Goal: Task Accomplishment & Management: Complete application form

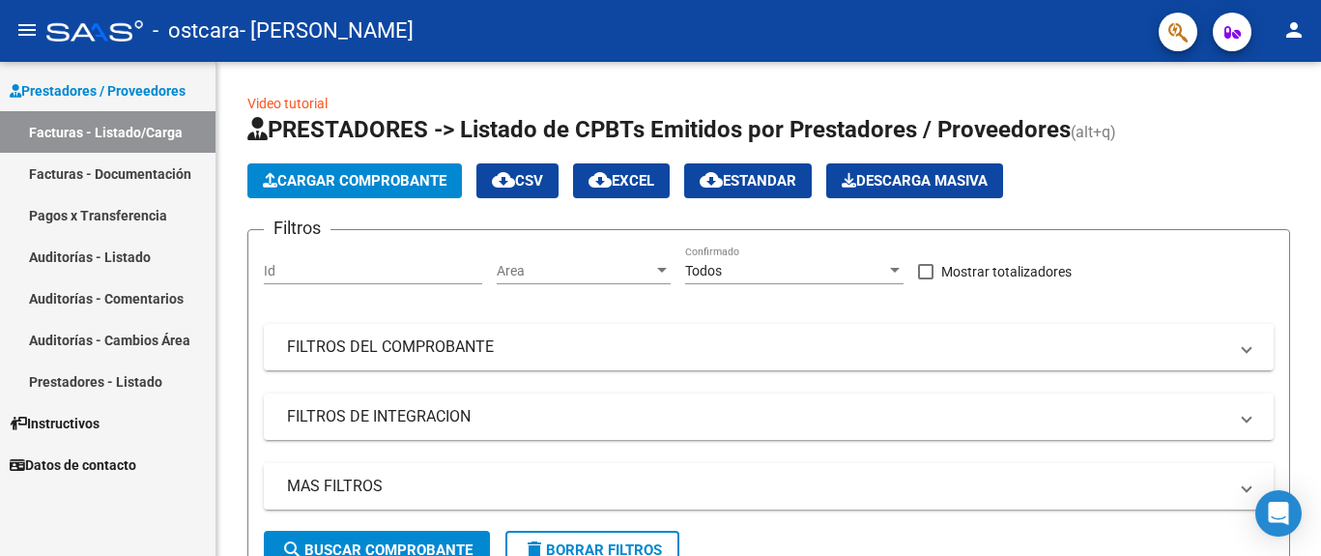
click at [117, 174] on link "Facturas - Documentación" at bounding box center [108, 174] width 216 height 42
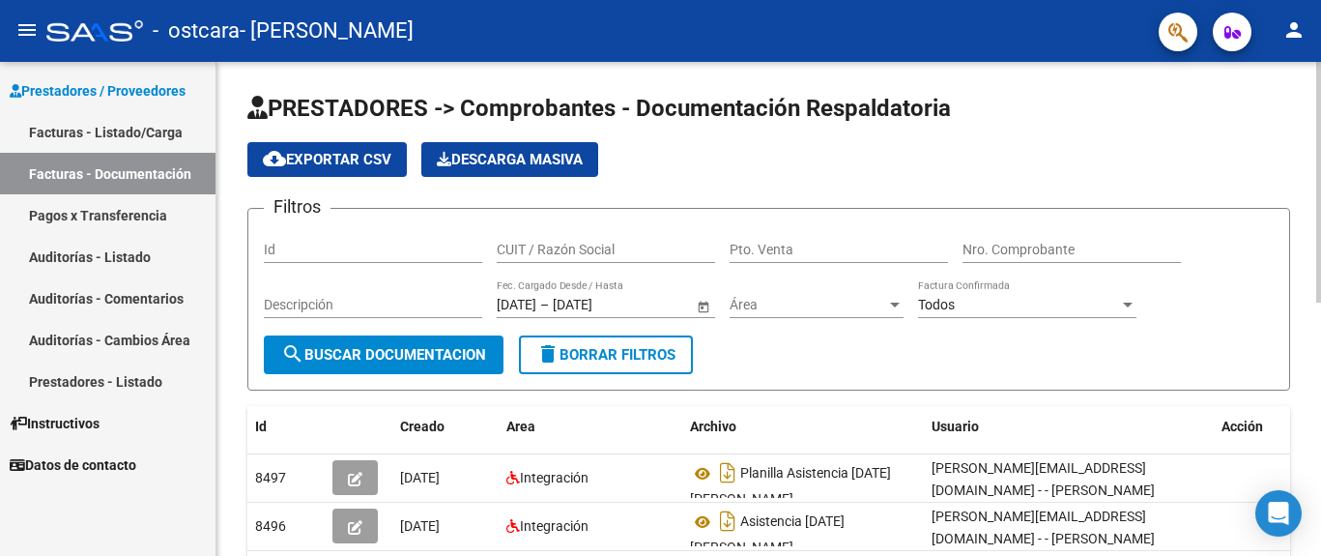
click at [1319, 340] on div at bounding box center [1319, 309] width 5 height 494
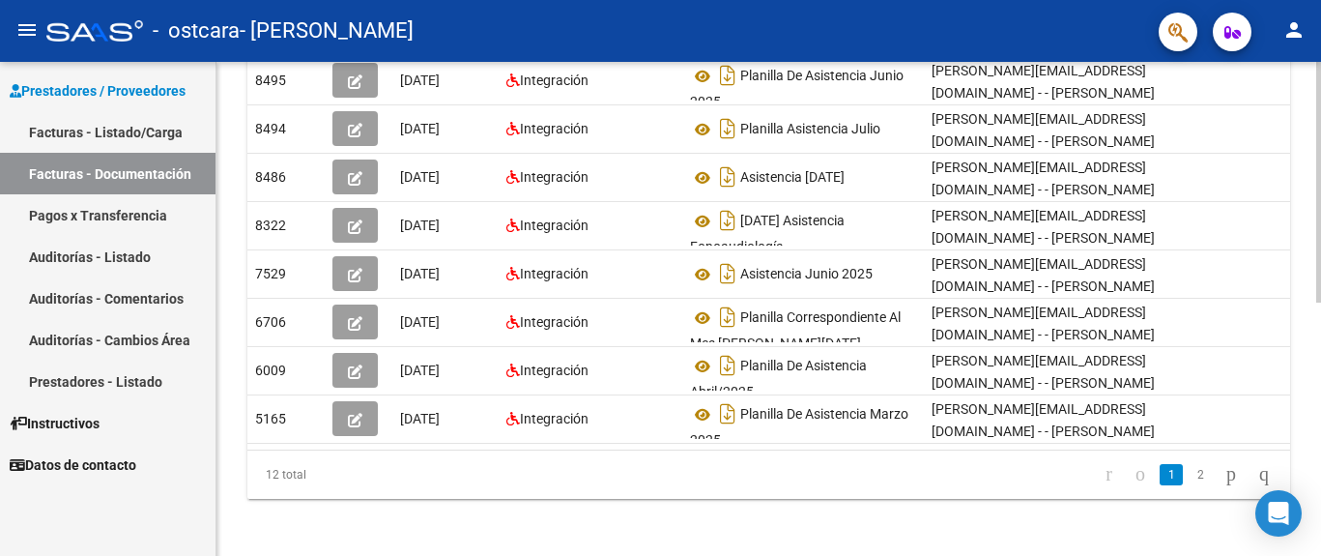
scroll to position [414, 0]
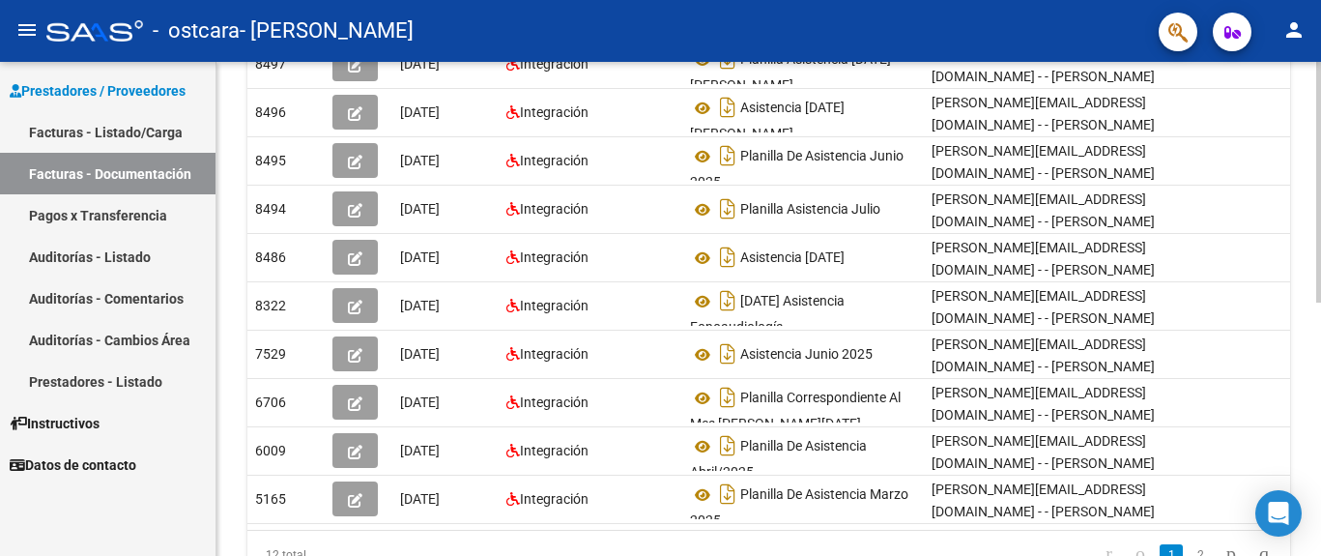
click at [1319, 303] on div at bounding box center [1319, 182] width 5 height 241
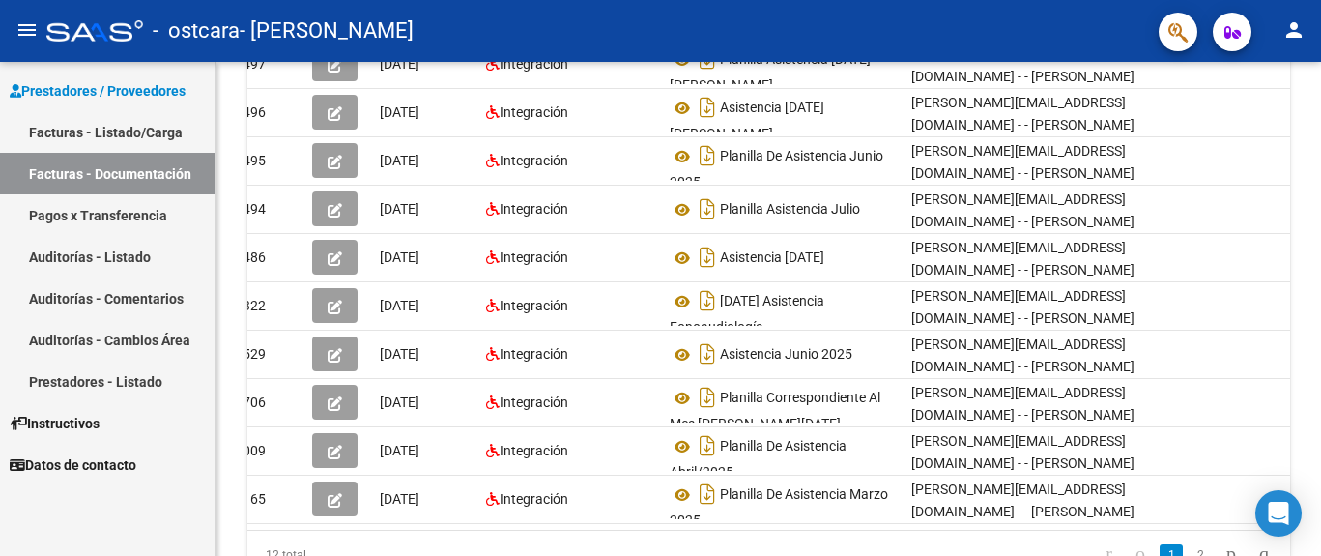
click at [119, 136] on link "Facturas - Listado/Carga" at bounding box center [108, 132] width 216 height 42
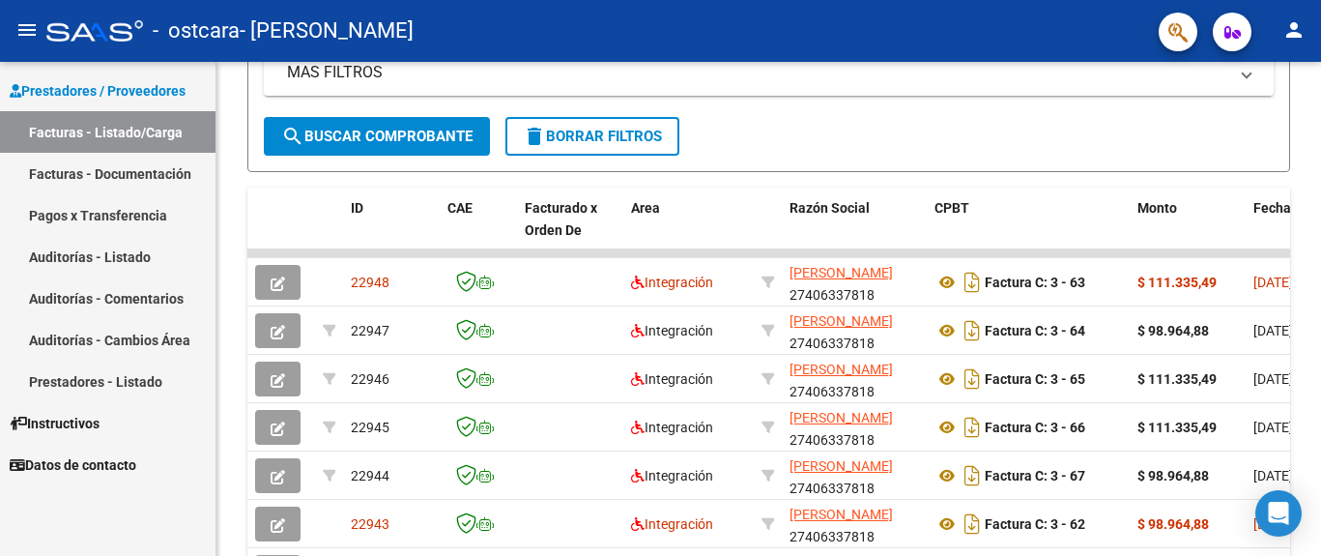
scroll to position [414, 0]
click at [1319, 260] on div at bounding box center [1319, 161] width 5 height 198
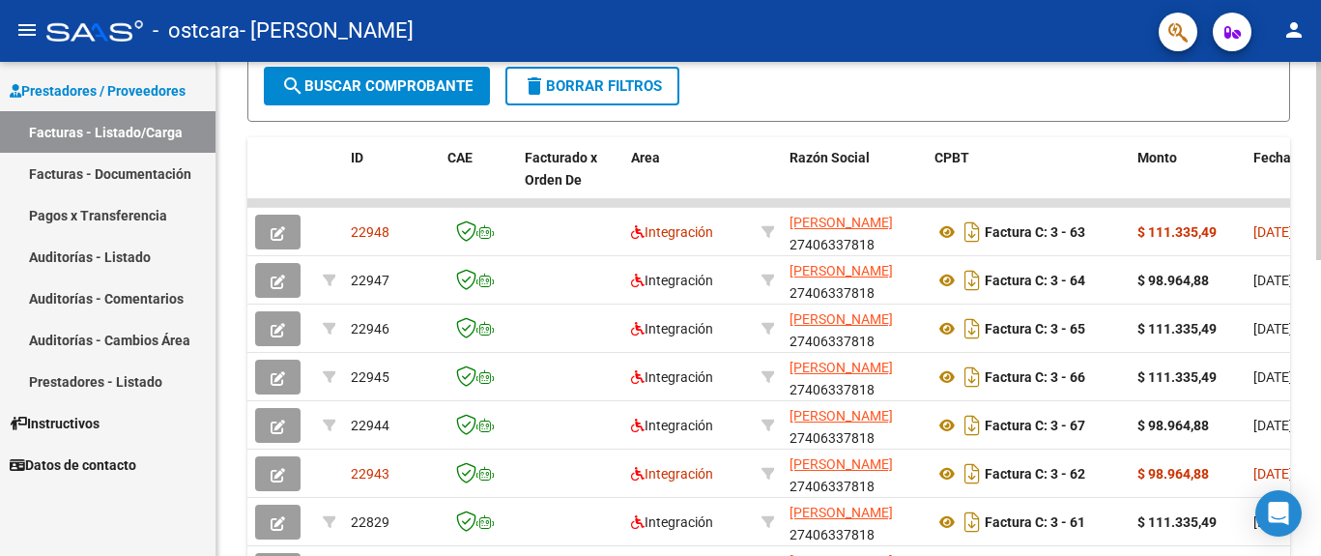
scroll to position [649, 0]
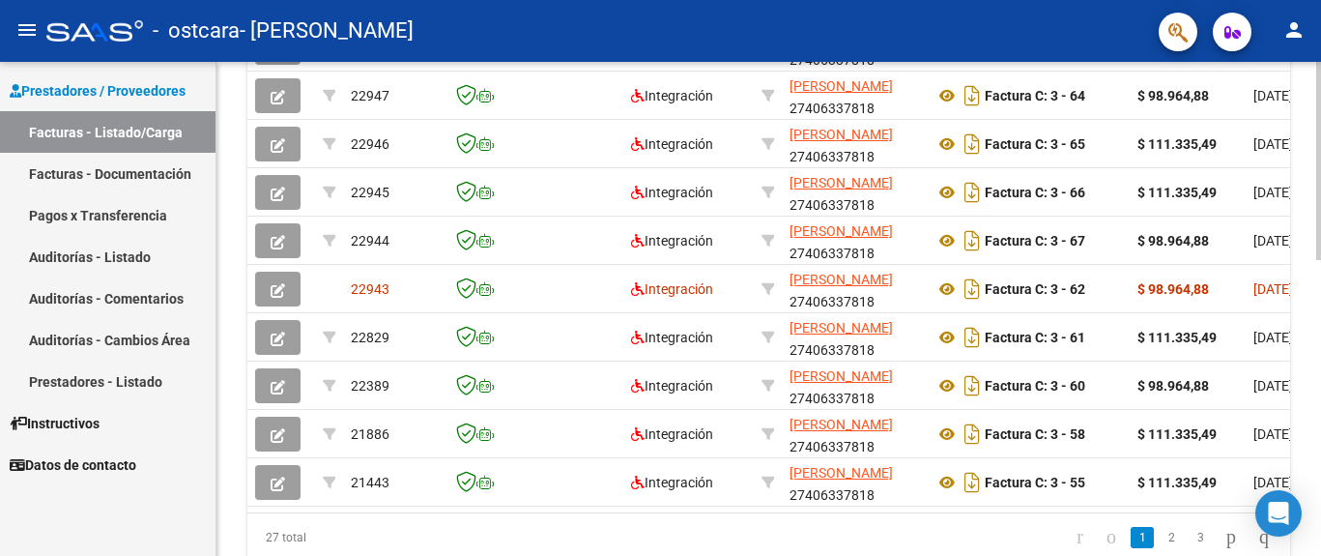
click at [1319, 260] on div at bounding box center [1319, 161] width 5 height 198
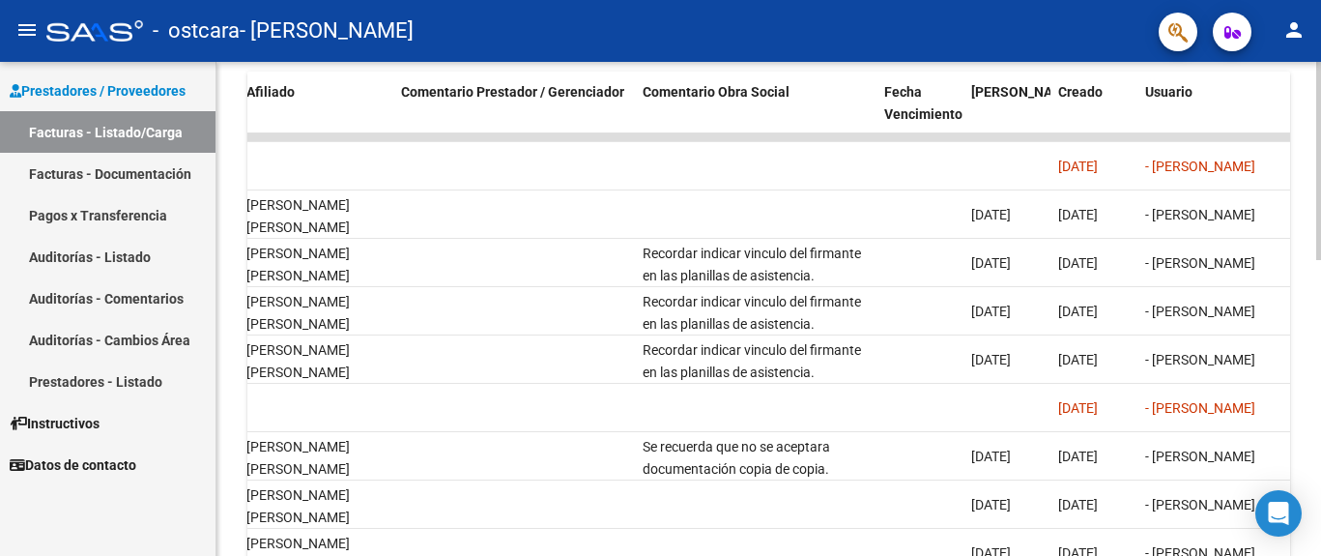
scroll to position [624, 0]
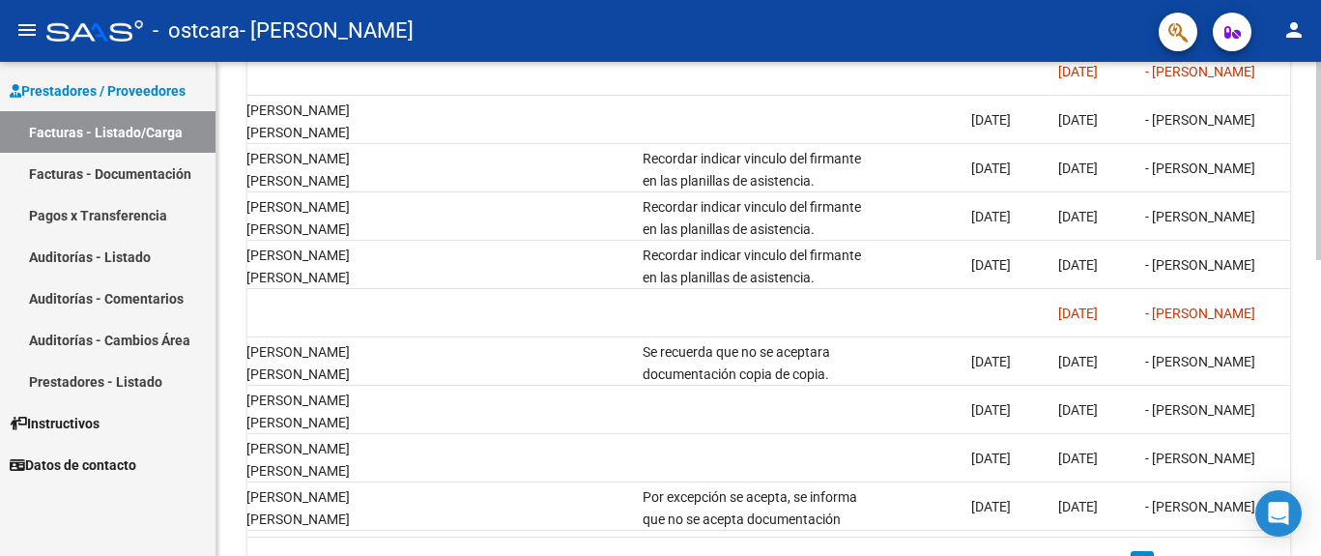
click at [1319, 260] on div at bounding box center [1319, 161] width 5 height 198
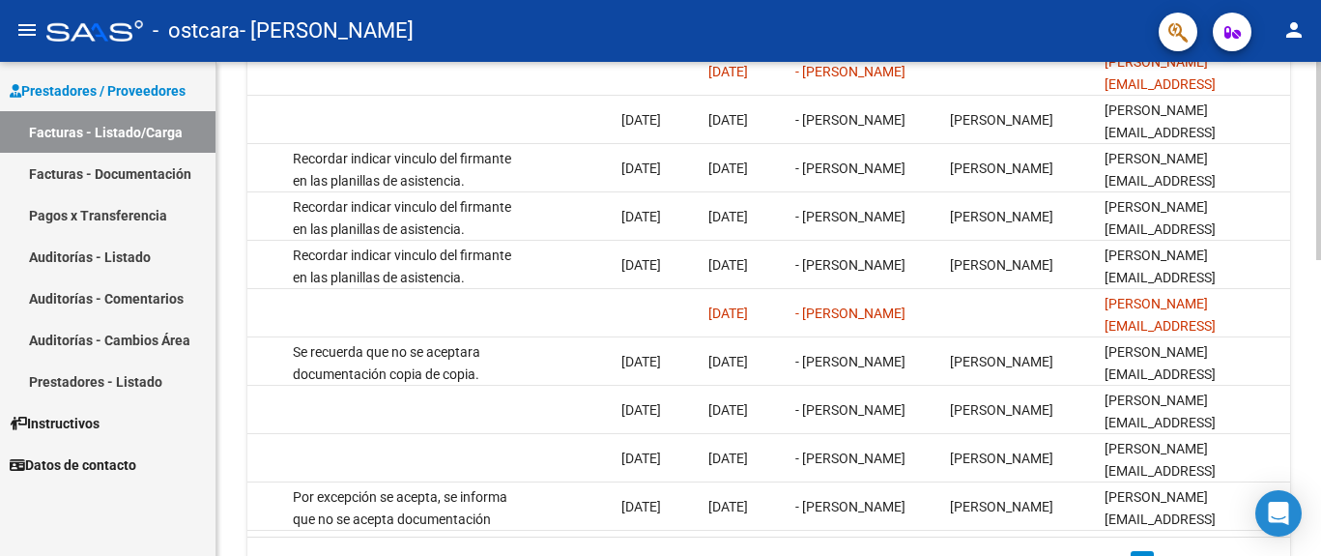
scroll to position [436, 0]
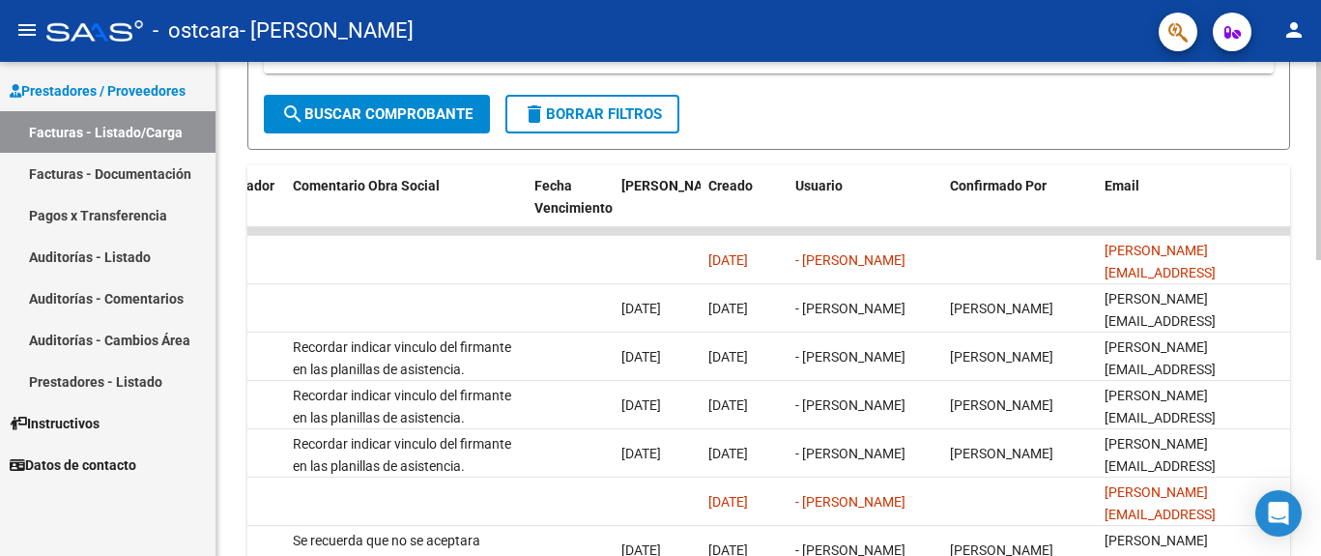
click at [1319, 260] on div at bounding box center [1319, 161] width 5 height 198
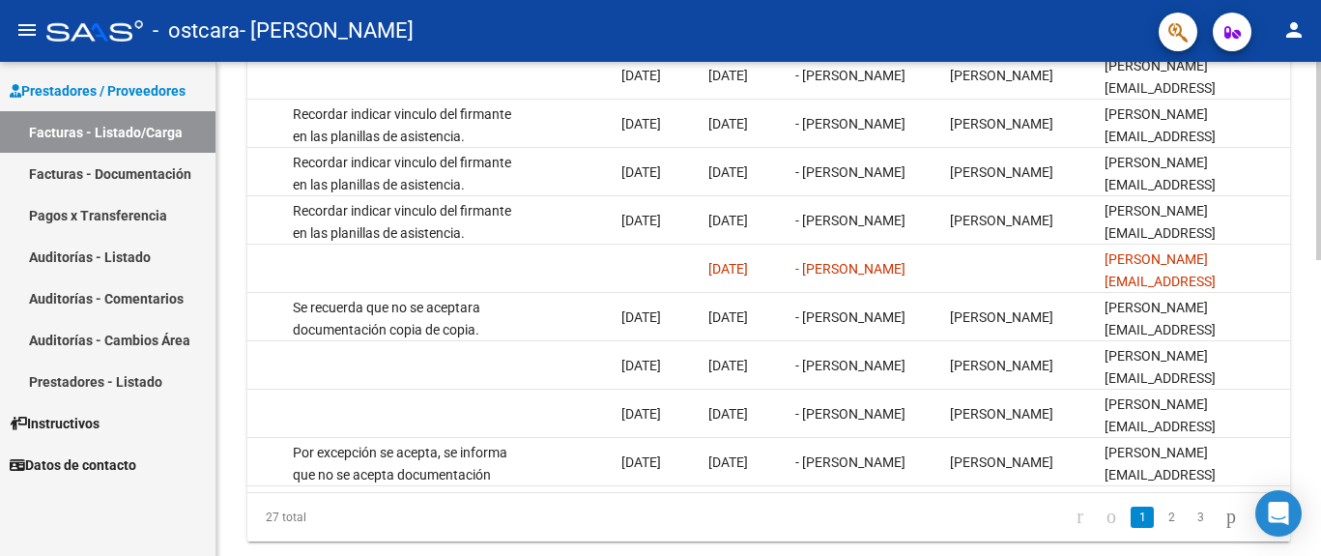
click at [1319, 260] on div at bounding box center [1319, 161] width 5 height 198
click at [1319, 245] on div at bounding box center [1319, 309] width 5 height 494
click at [1319, 384] on div at bounding box center [1319, 309] width 5 height 494
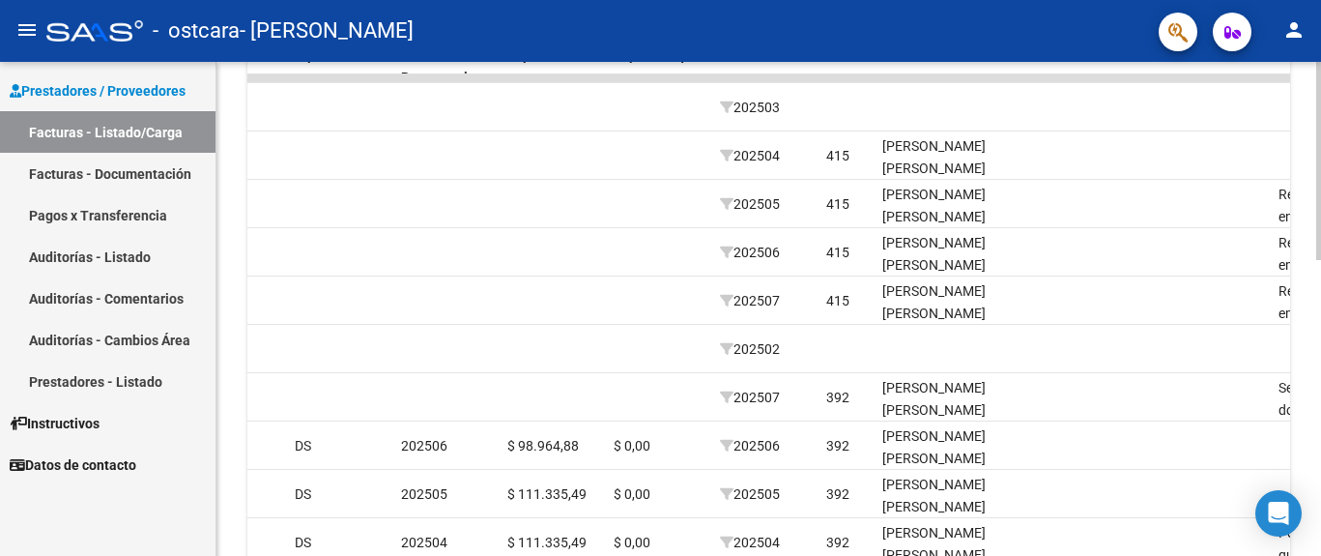
scroll to position [671, 0]
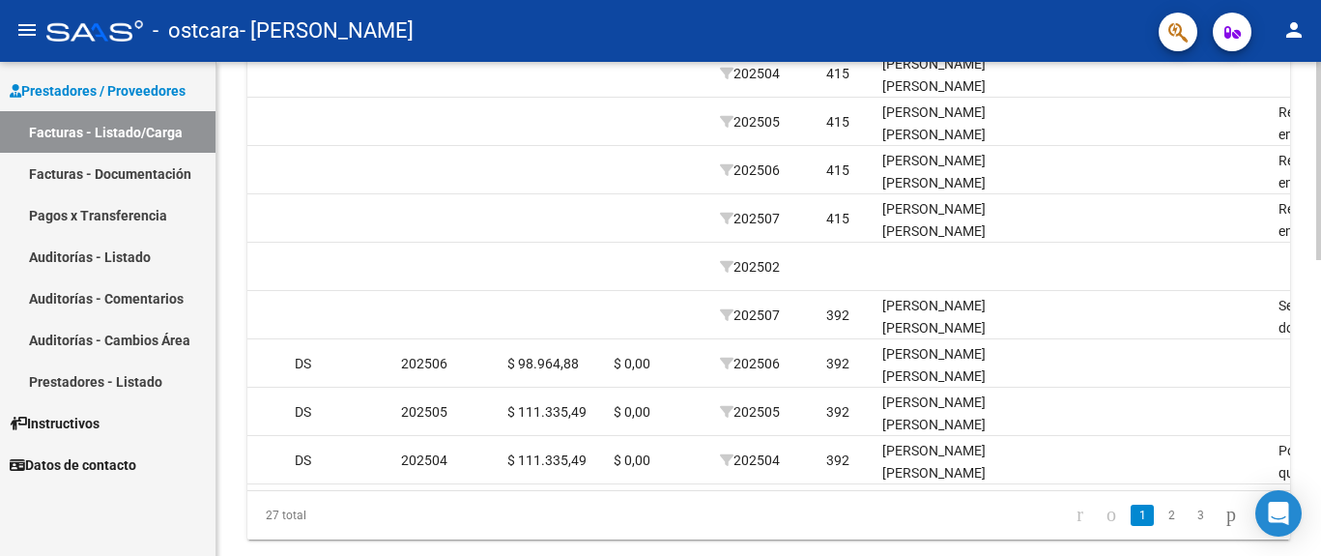
click at [1319, 260] on div at bounding box center [1319, 161] width 5 height 198
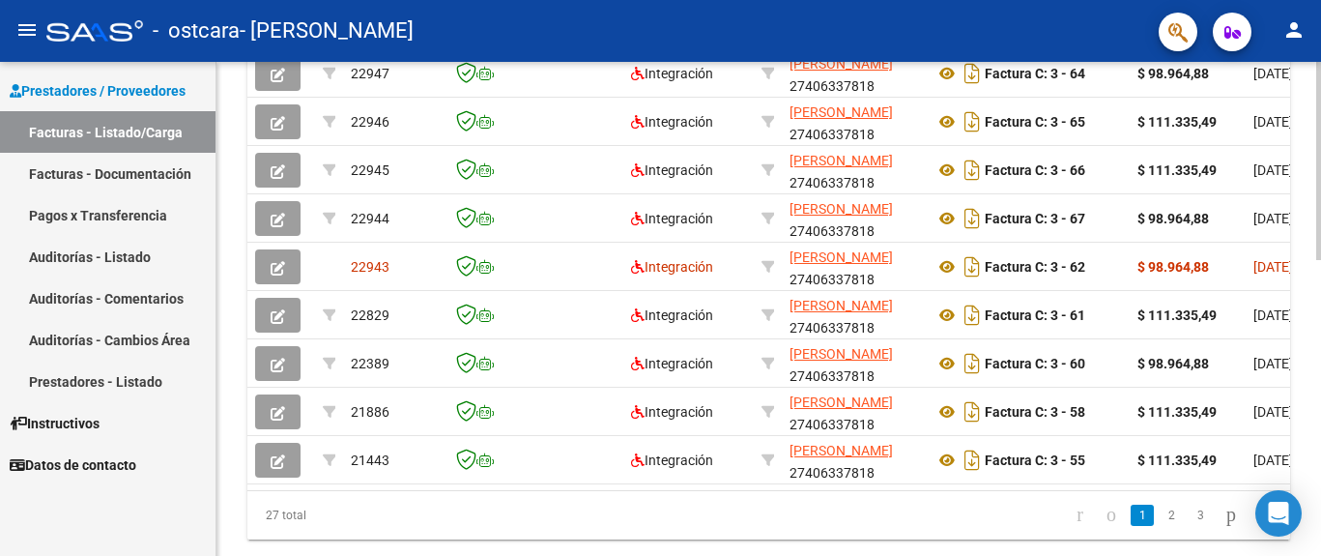
scroll to position [177, 0]
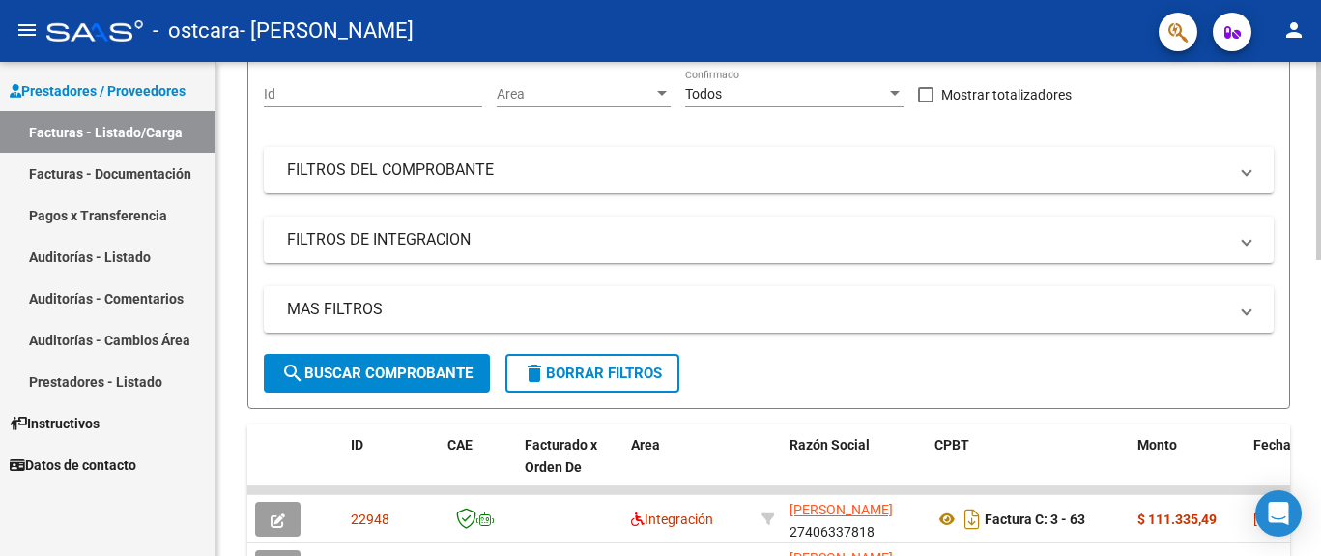
click at [1319, 224] on div at bounding box center [1319, 309] width 5 height 494
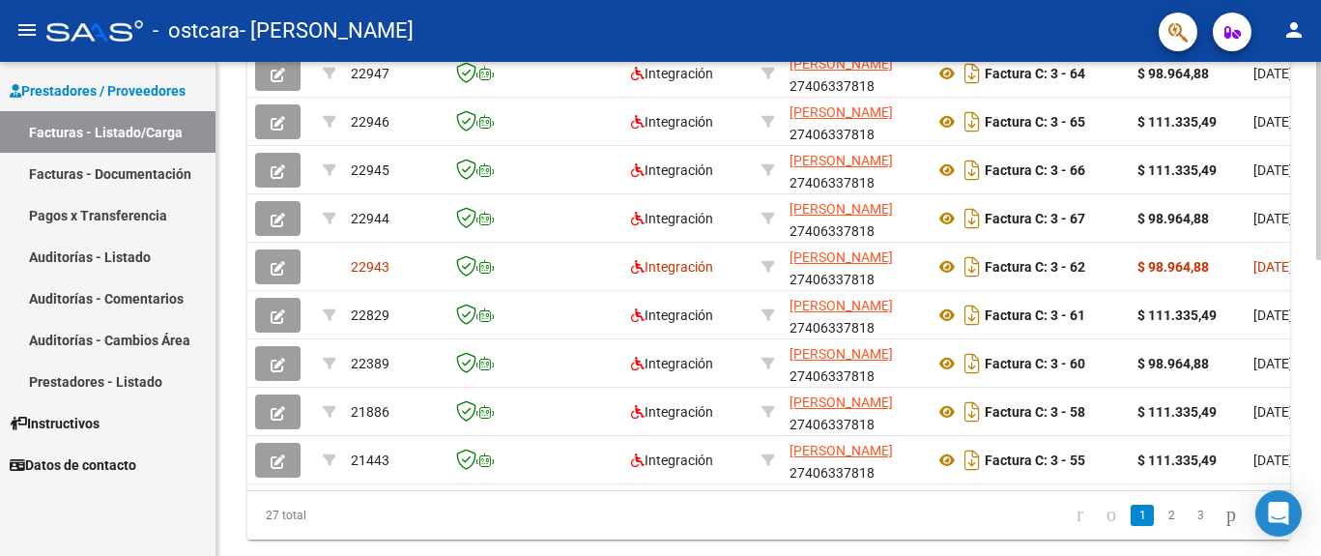
click at [1319, 351] on div at bounding box center [1319, 309] width 5 height 494
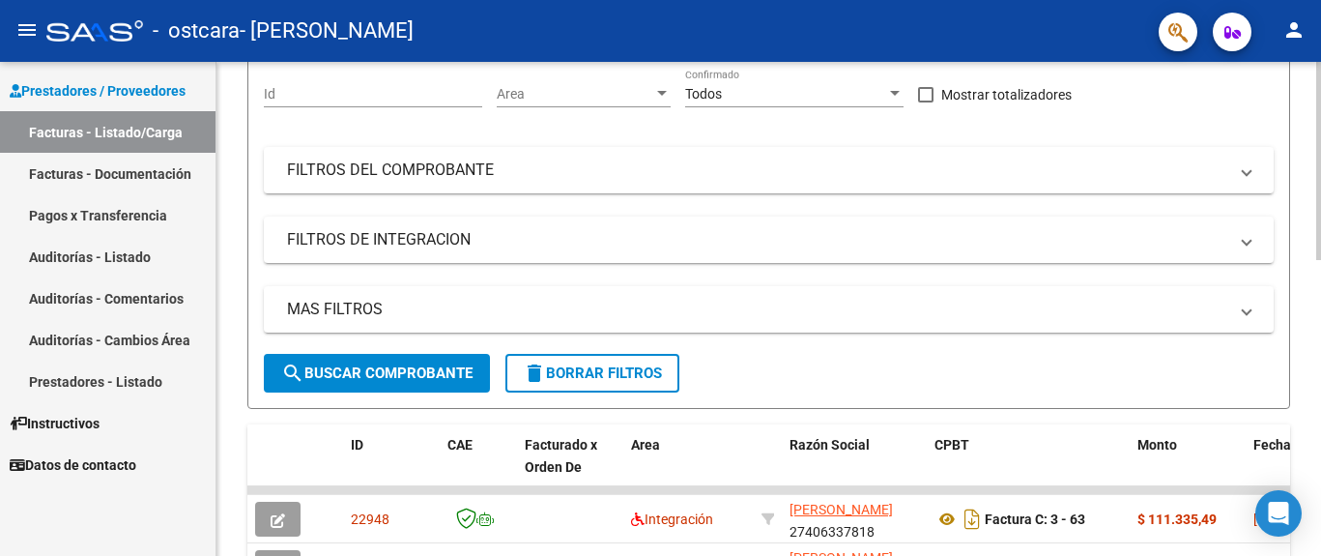
click at [1319, 250] on div at bounding box center [1319, 309] width 5 height 494
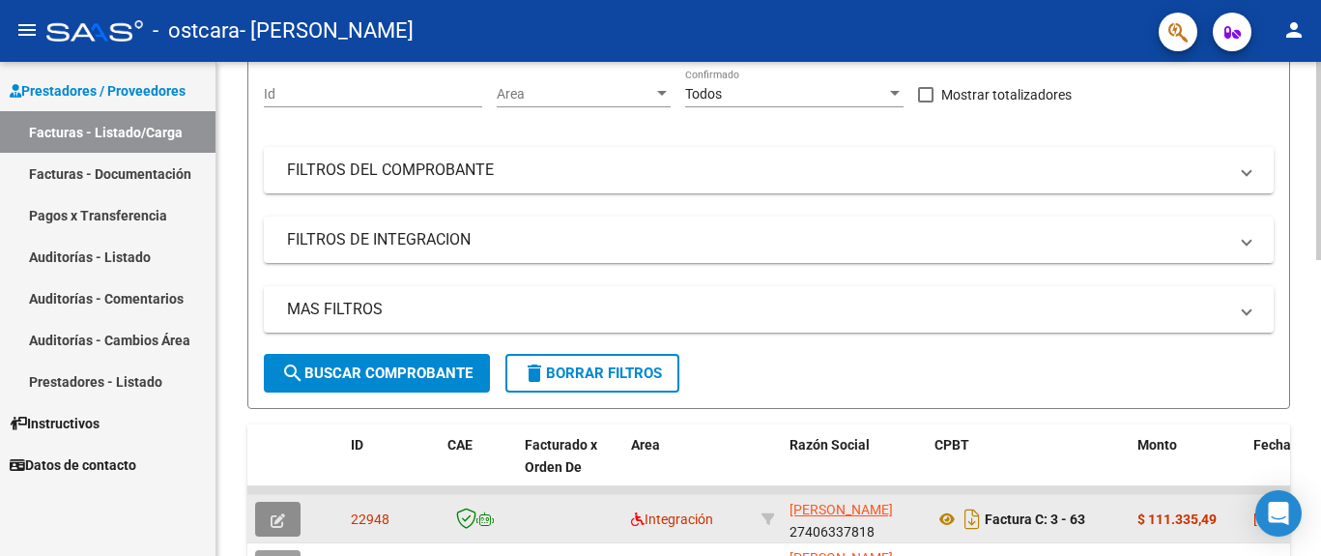
click at [282, 525] on icon "button" at bounding box center [278, 520] width 14 height 14
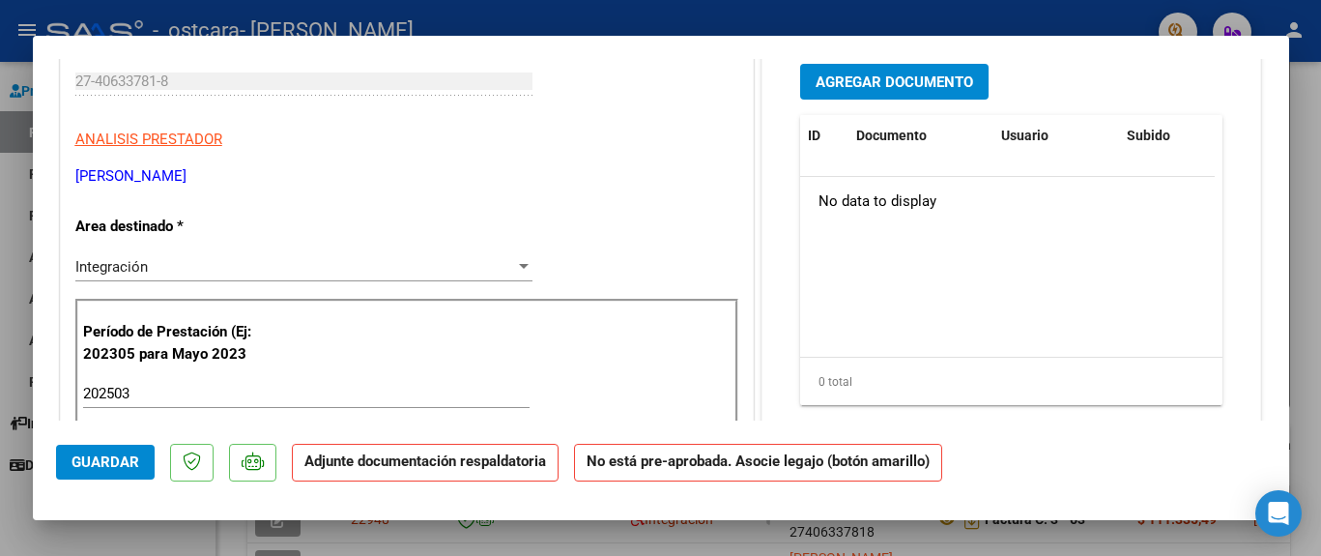
scroll to position [0, 0]
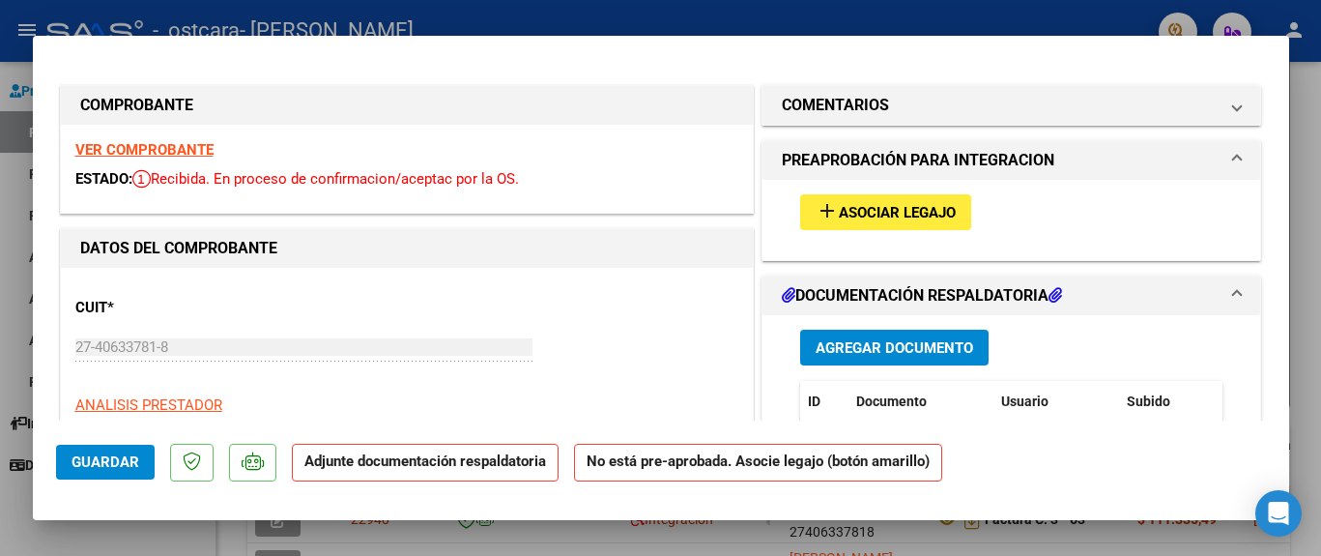
click at [190, 150] on strong "VER COMPROBANTE" at bounding box center [144, 149] width 138 height 17
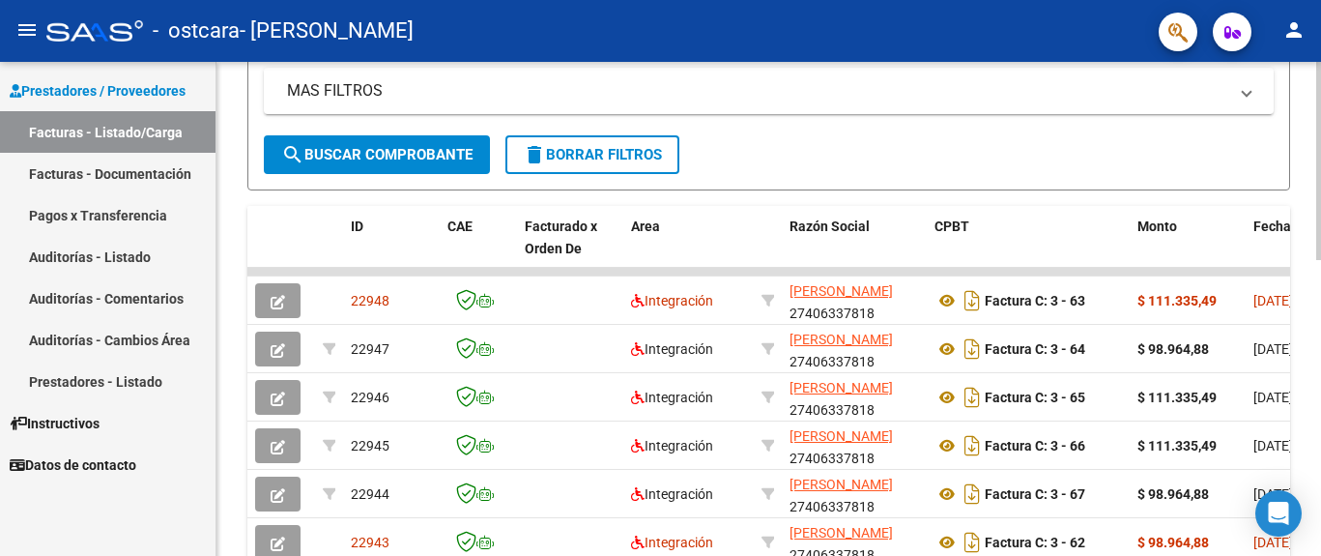
scroll to position [410, 0]
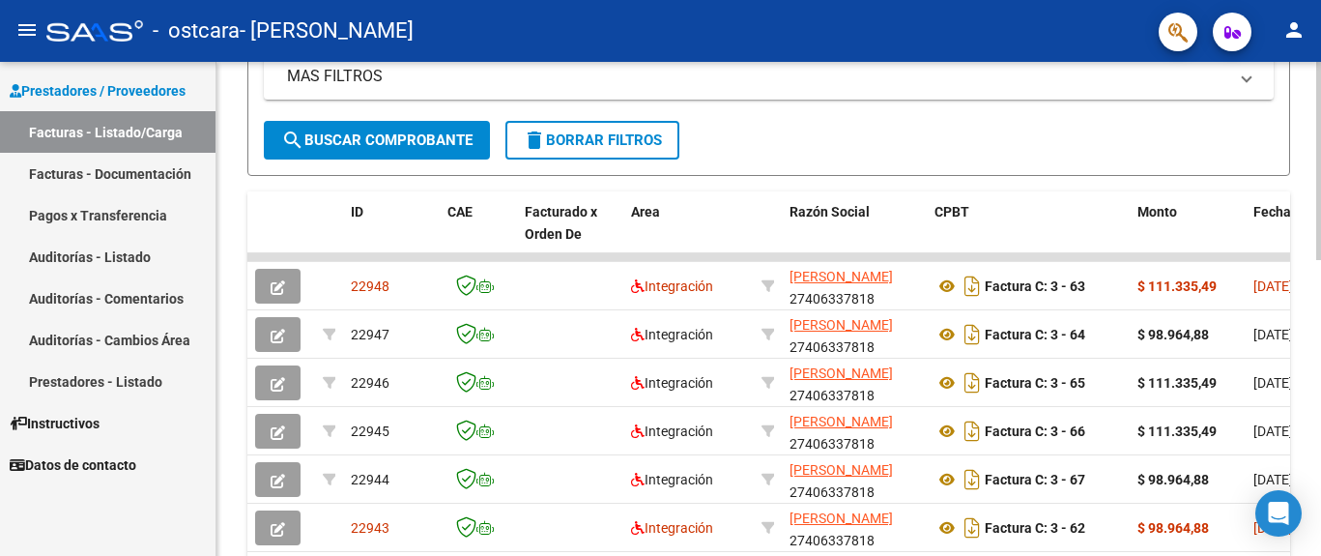
click at [1319, 260] on div at bounding box center [1319, 161] width 5 height 198
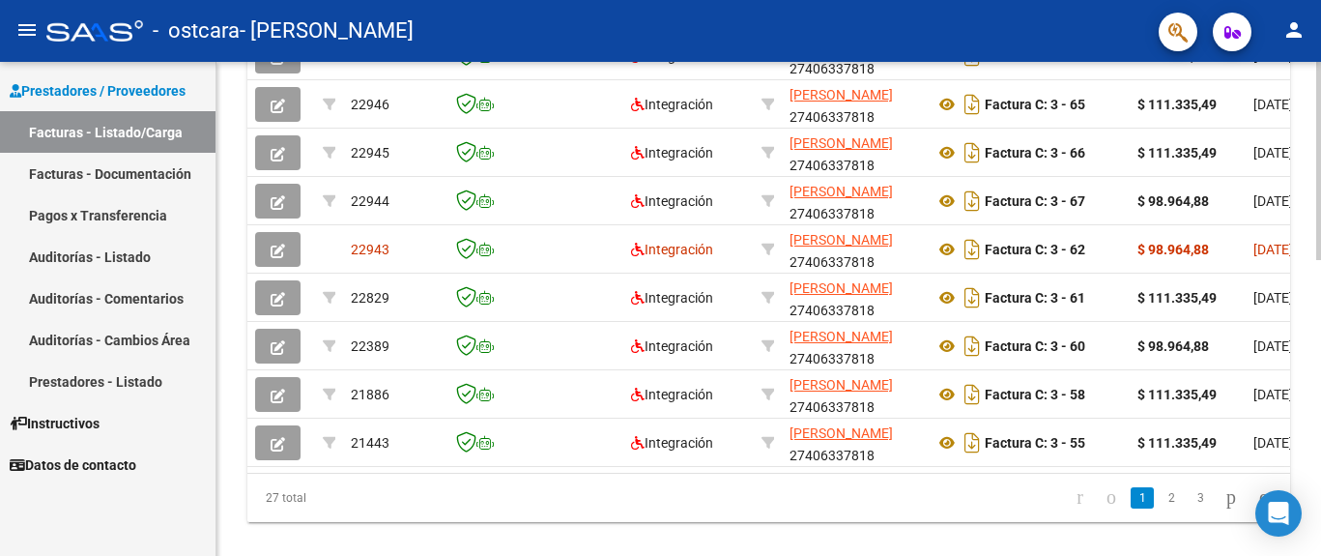
click at [1319, 260] on div at bounding box center [1319, 161] width 5 height 198
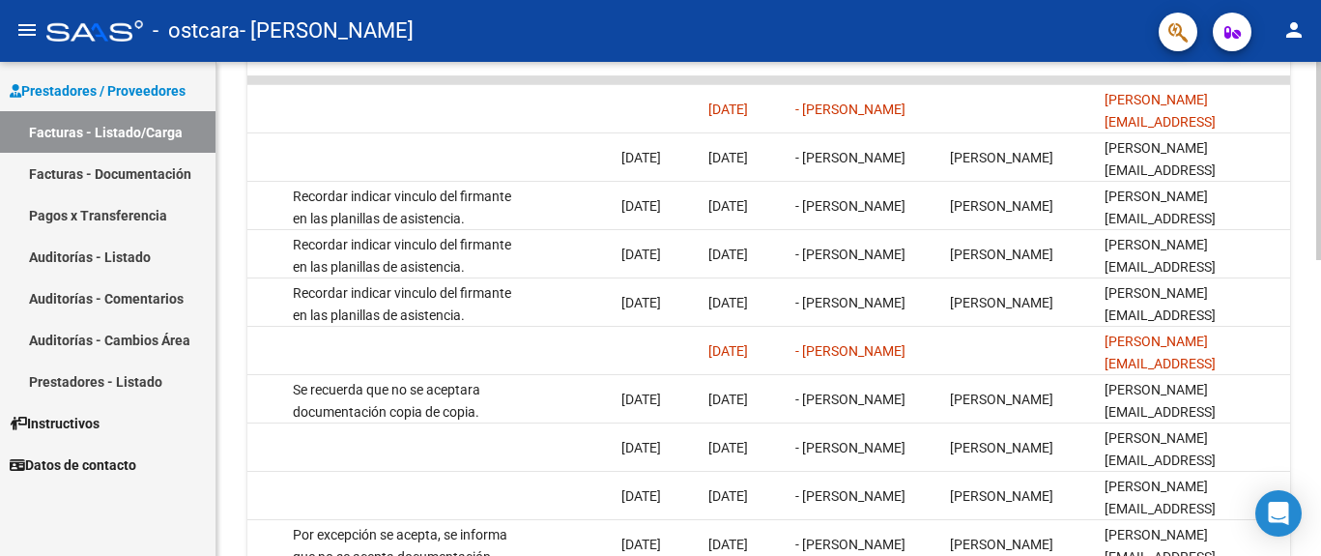
scroll to position [640, 0]
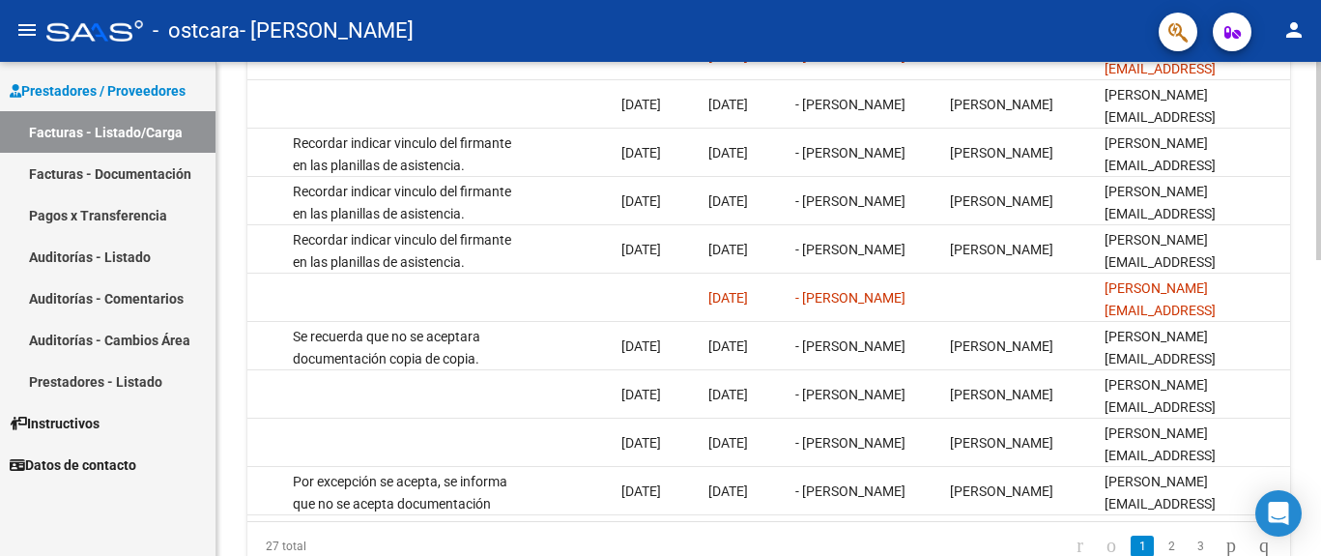
click at [1319, 260] on div at bounding box center [1319, 161] width 5 height 198
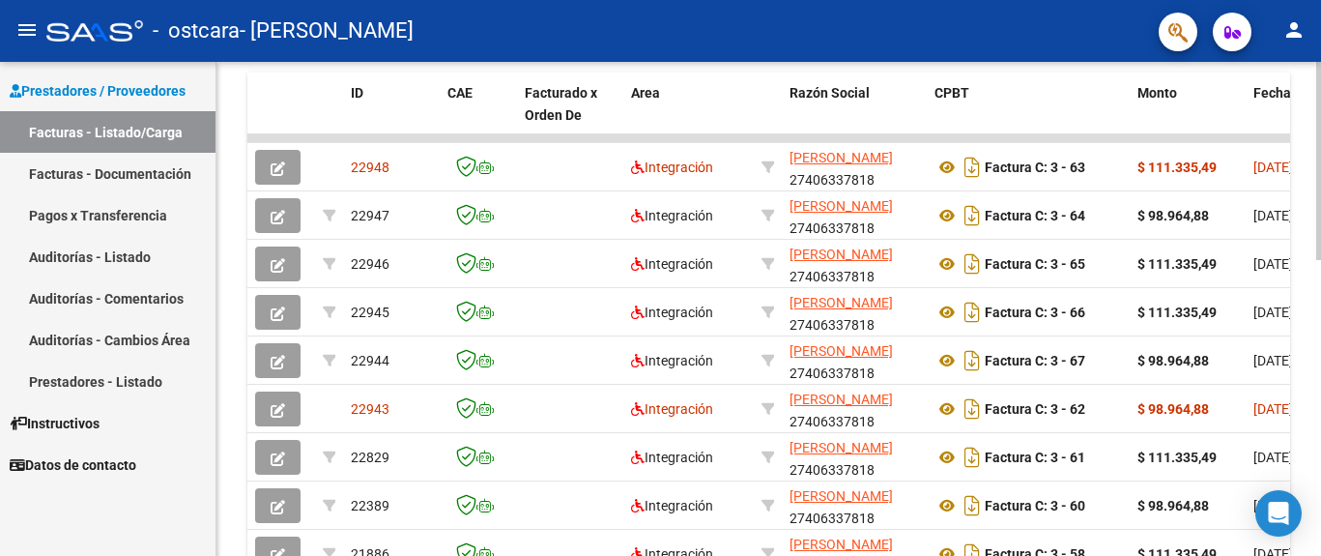
scroll to position [526, 0]
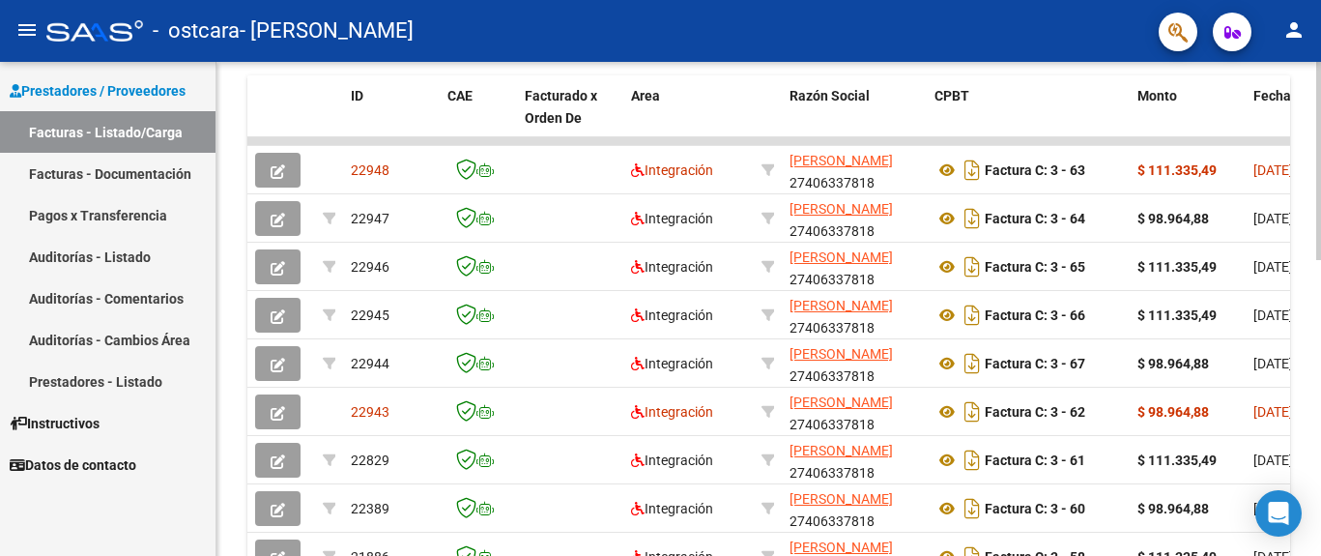
click at [1317, 260] on div at bounding box center [1319, 161] width 5 height 198
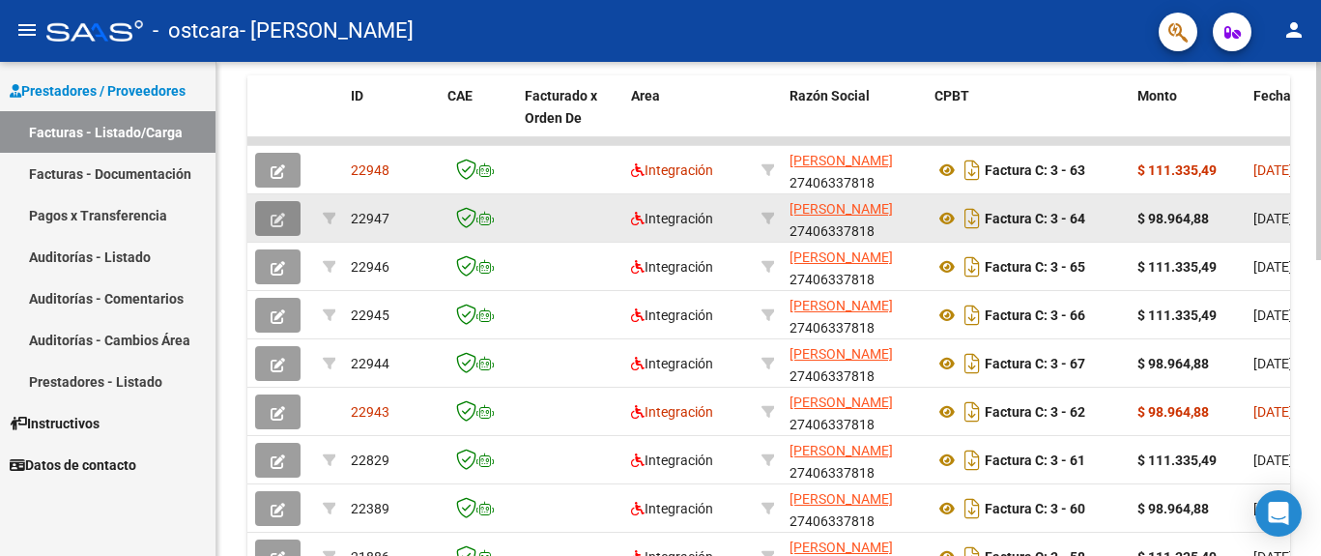
click at [278, 219] on icon "button" at bounding box center [278, 220] width 14 height 14
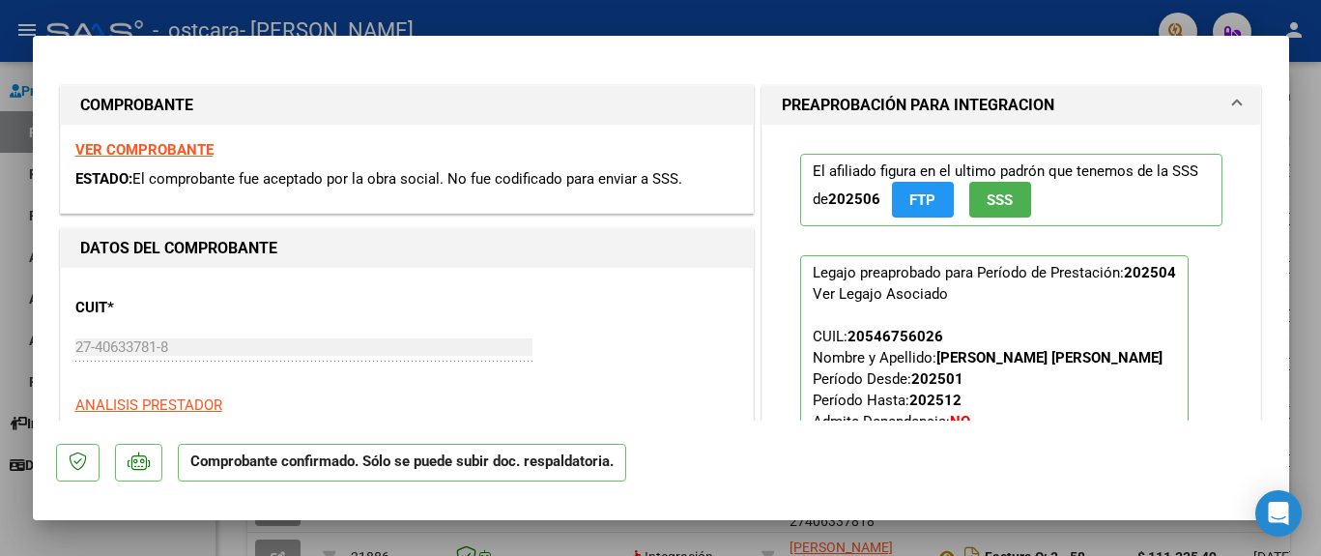
click at [184, 146] on strong "VER COMPROBANTE" at bounding box center [144, 149] width 138 height 17
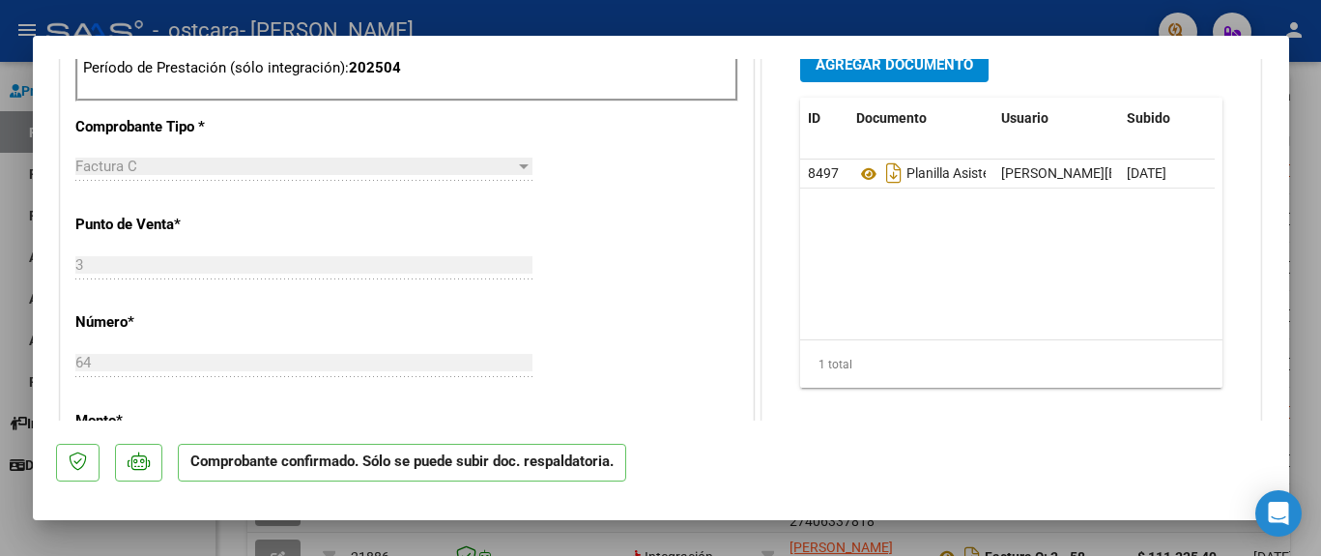
scroll to position [517, 0]
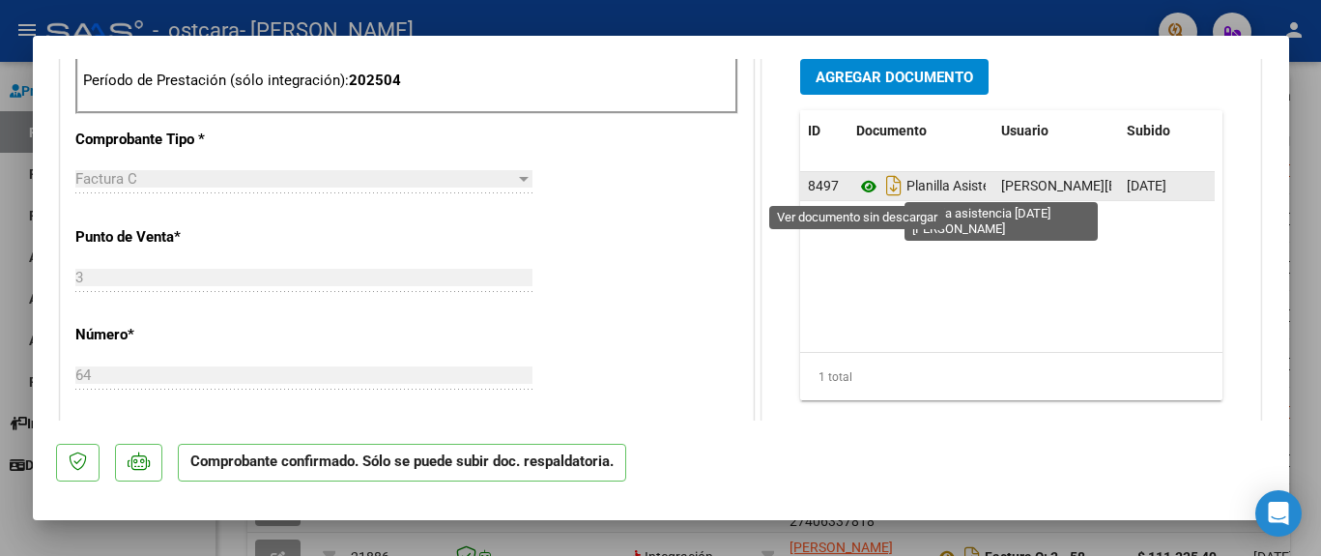
click at [856, 188] on icon at bounding box center [868, 186] width 25 height 23
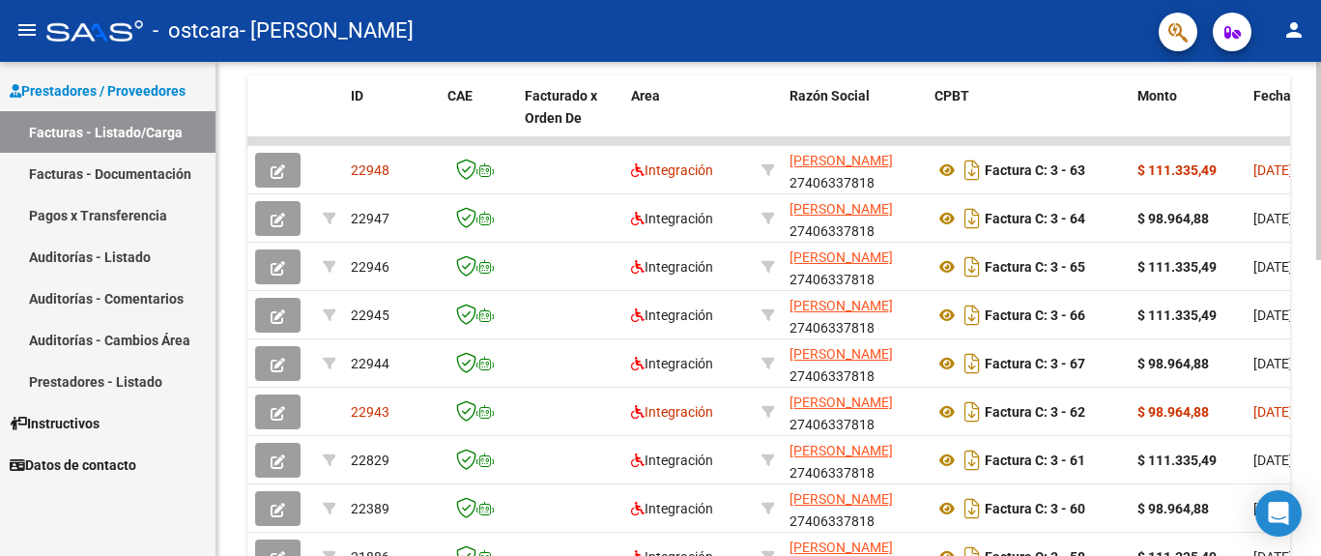
scroll to position [686, 0]
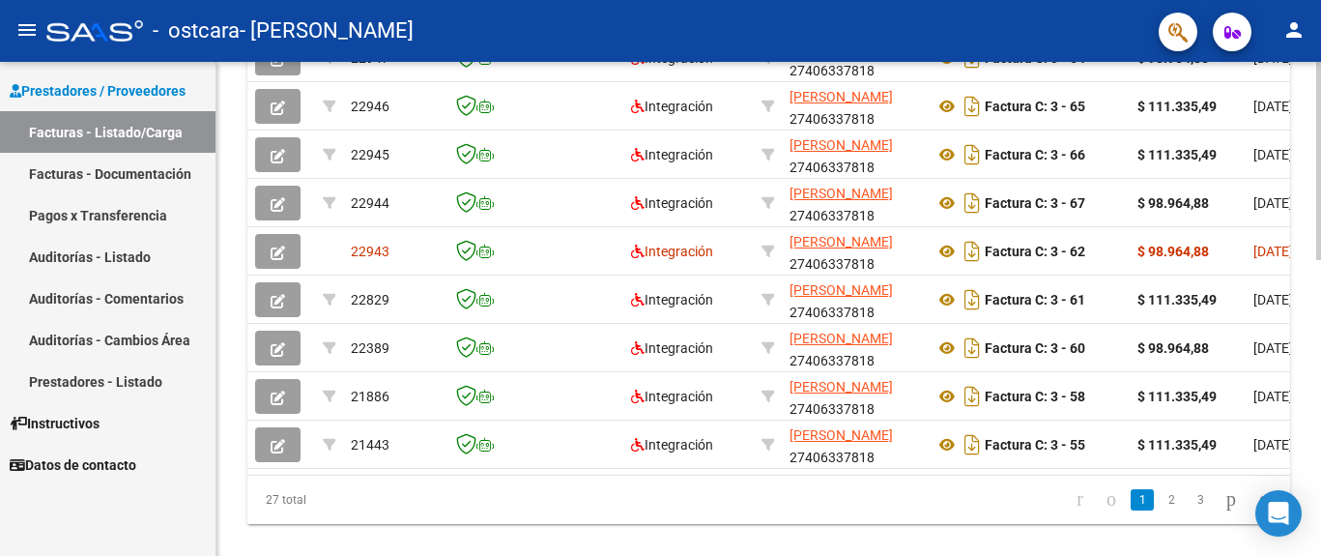
click at [1319, 260] on div at bounding box center [1319, 161] width 5 height 198
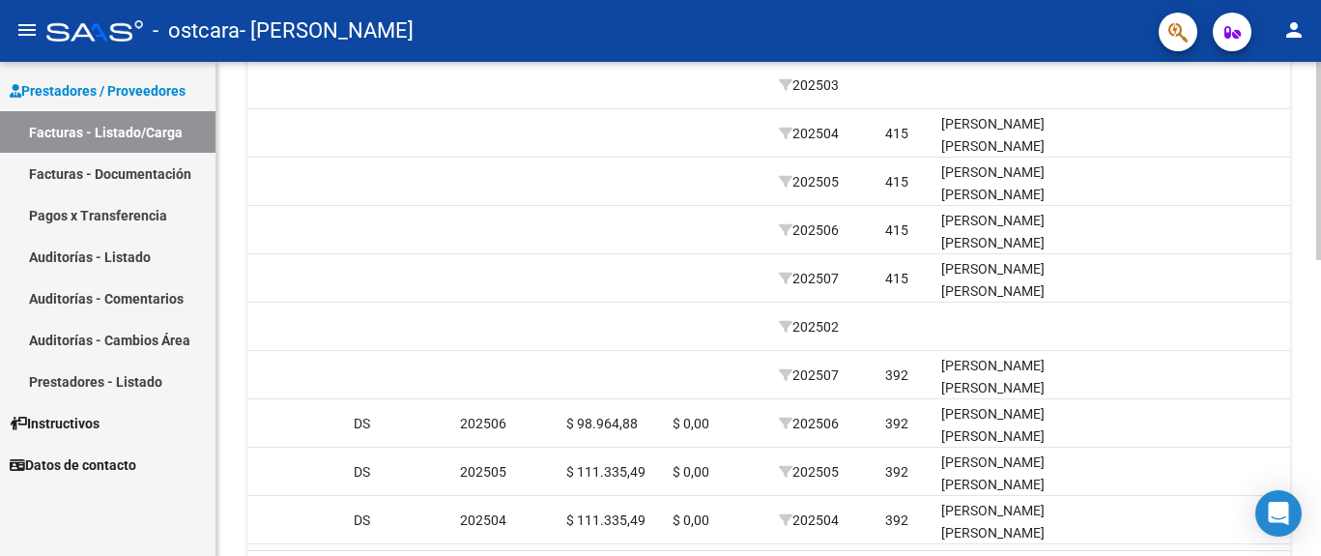
scroll to position [737, 0]
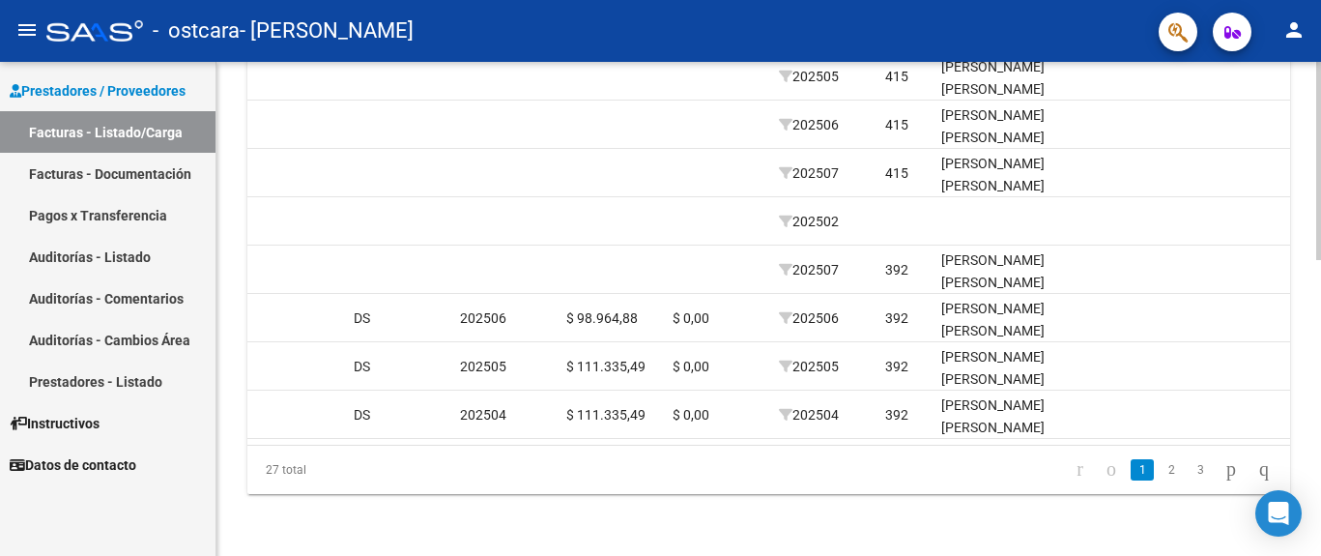
click at [1319, 260] on div at bounding box center [1319, 161] width 5 height 198
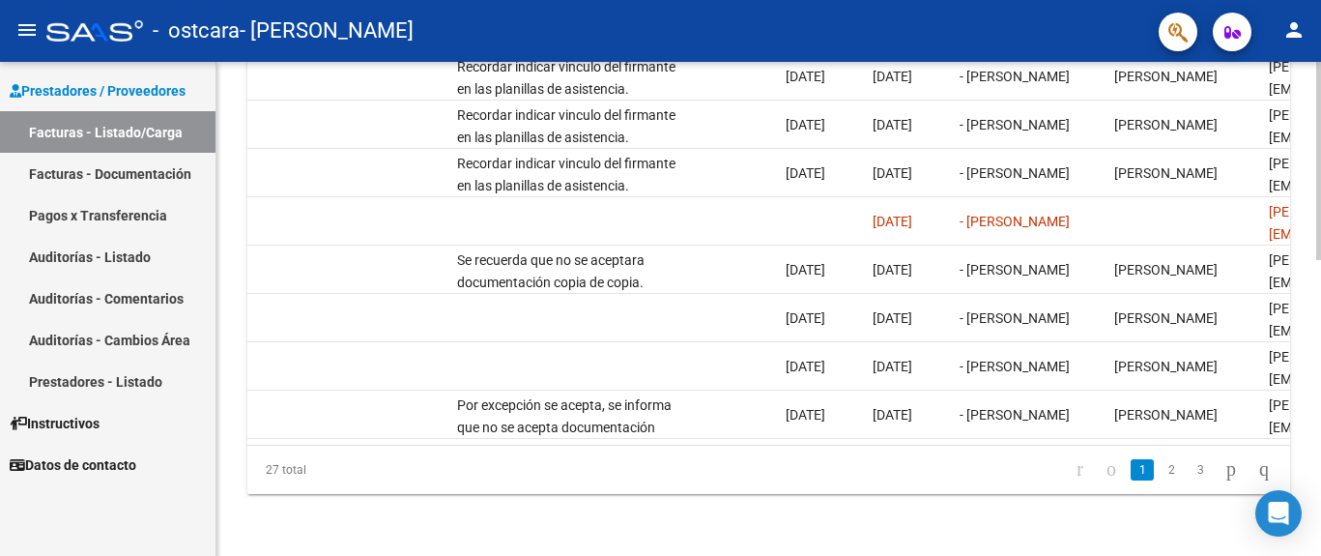
scroll to position [632, 0]
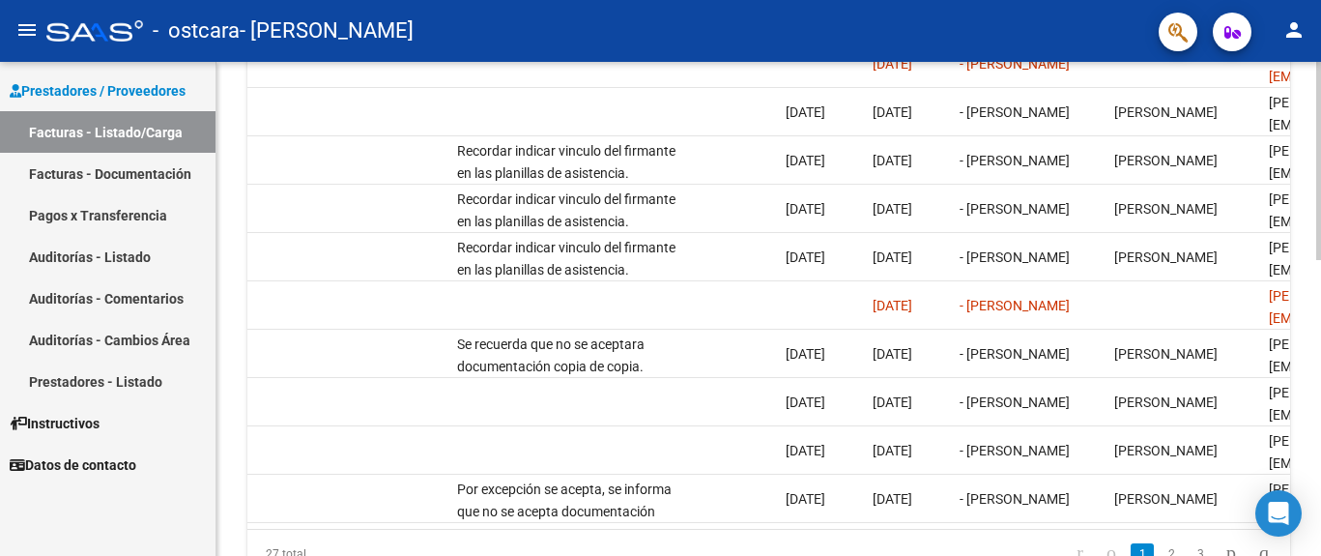
click at [1318, 260] on div at bounding box center [1319, 161] width 5 height 198
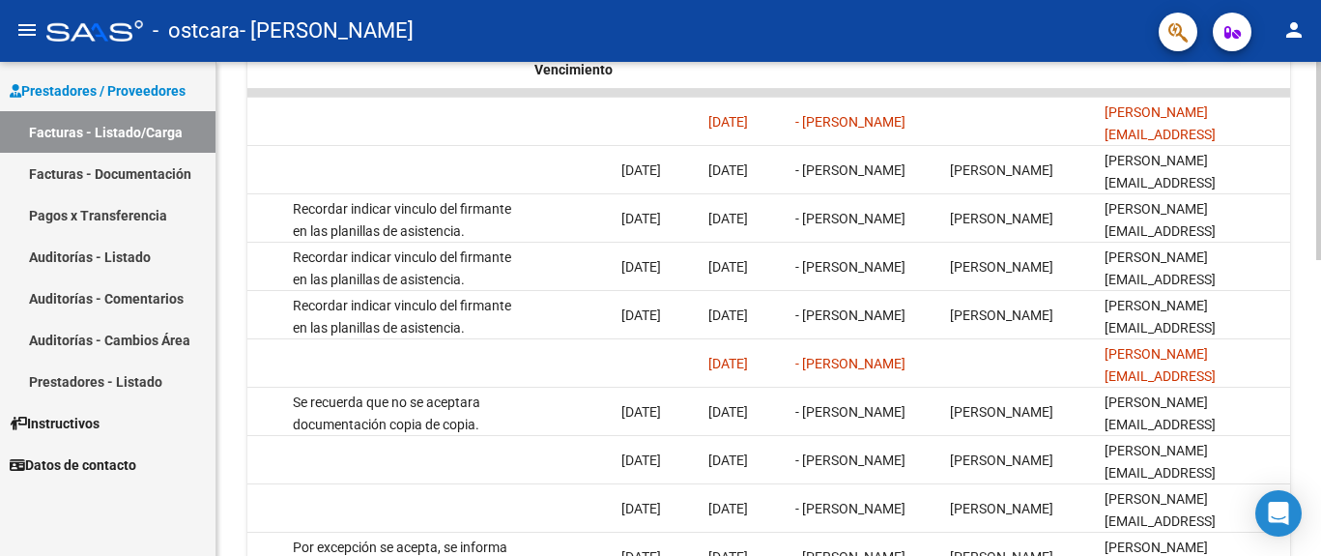
scroll to position [545, 0]
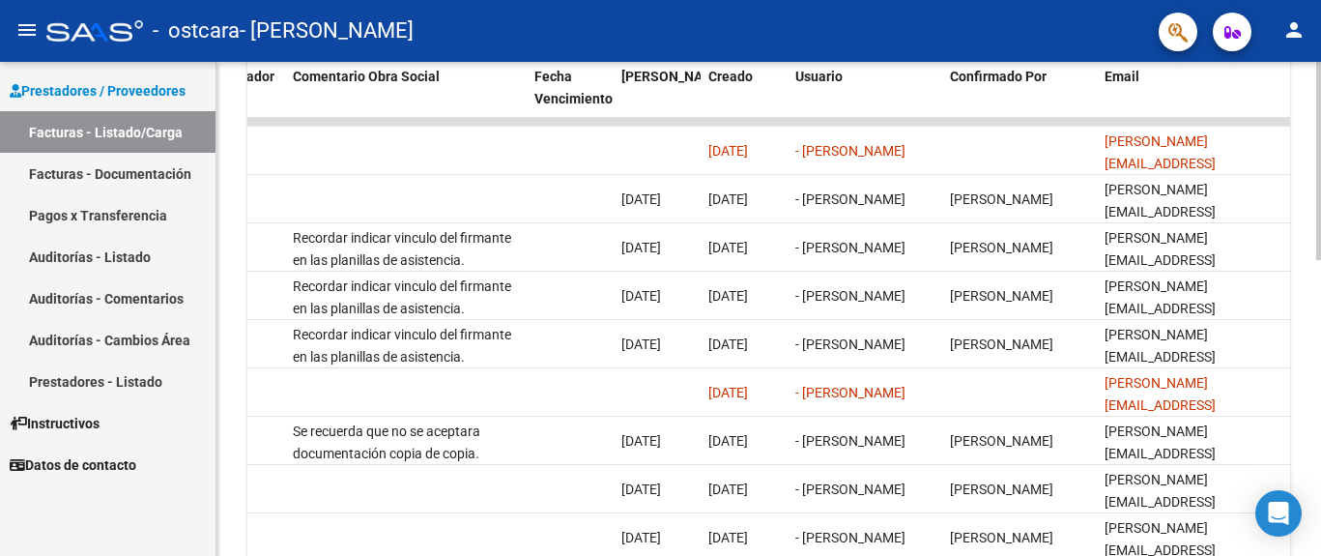
click at [1317, 260] on div at bounding box center [1319, 161] width 5 height 198
click at [1317, 169] on div at bounding box center [1319, 309] width 5 height 494
click at [1319, 340] on div at bounding box center [1319, 309] width 5 height 494
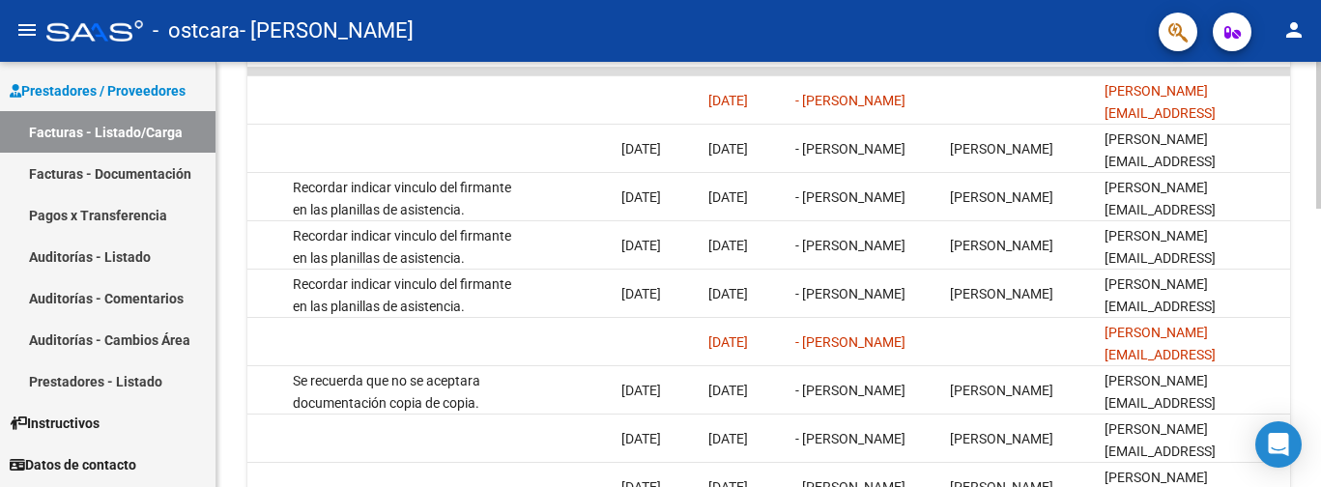
scroll to position [606, 0]
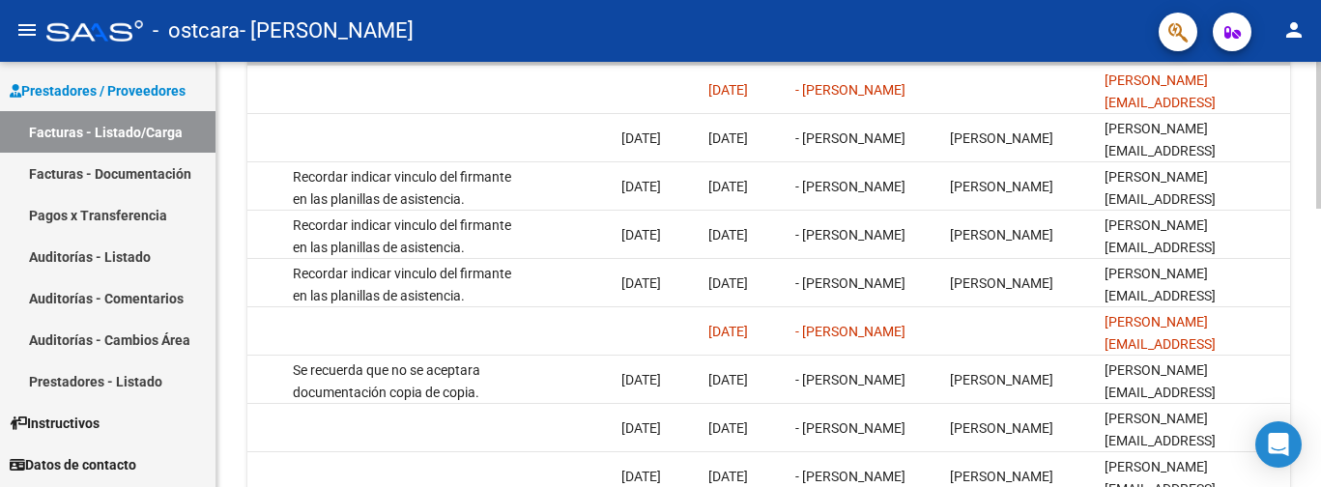
click at [1319, 209] on div at bounding box center [1319, 135] width 5 height 147
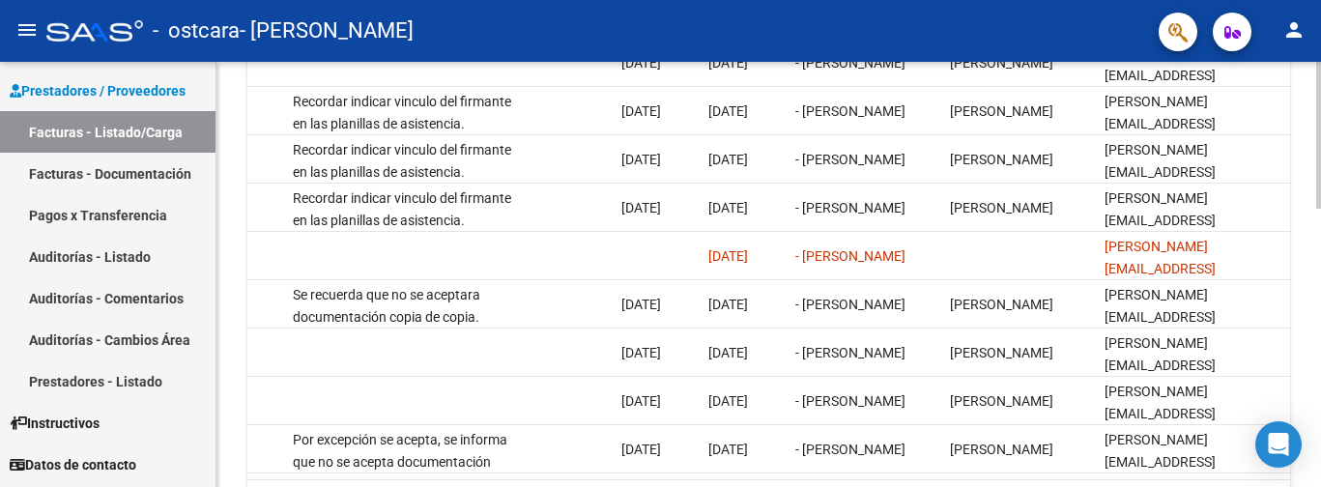
click at [1319, 209] on div at bounding box center [1319, 135] width 5 height 147
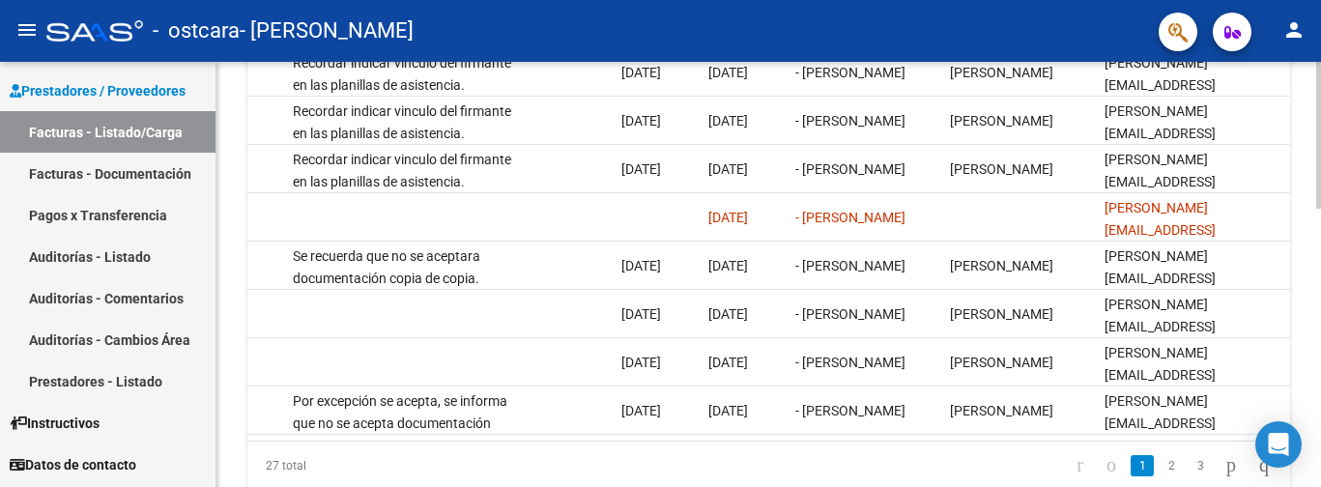
click at [1319, 209] on div at bounding box center [1319, 135] width 5 height 147
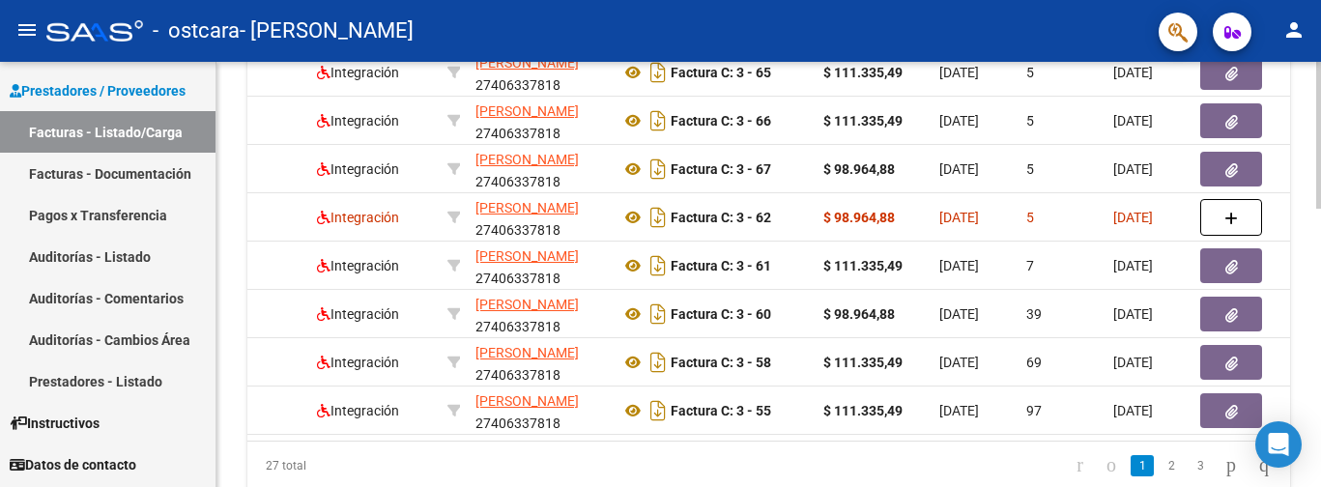
scroll to position [0, 0]
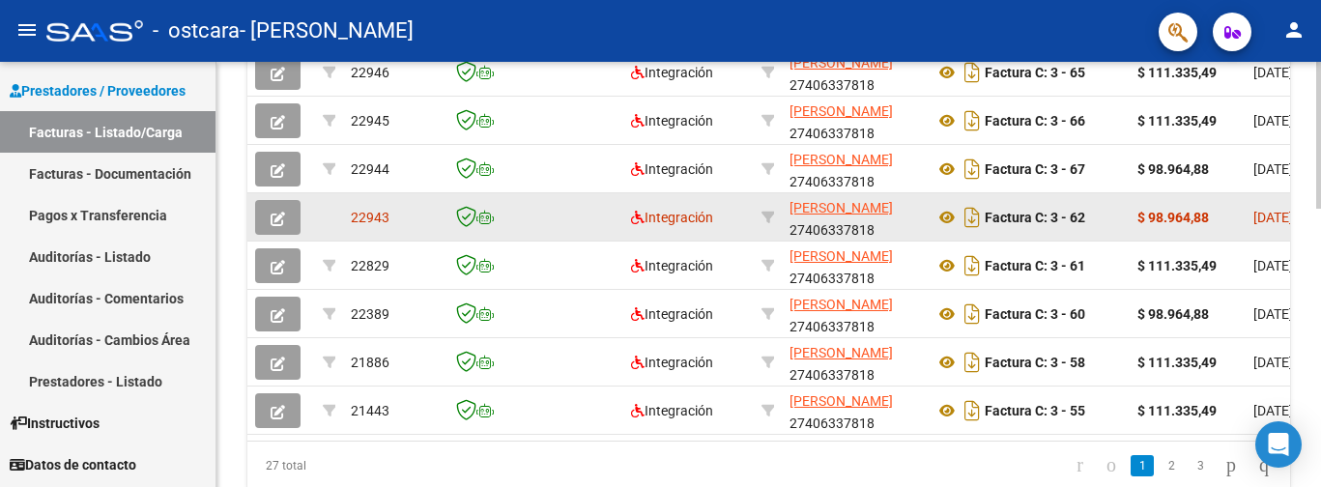
click at [286, 222] on button "button" at bounding box center [277, 217] width 45 height 35
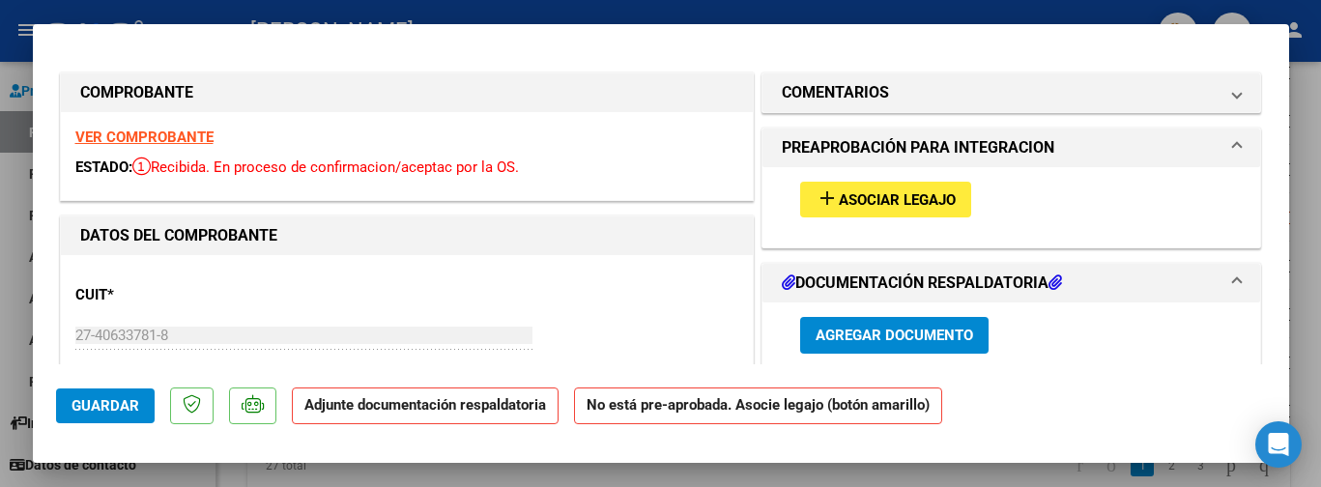
click at [192, 144] on strong "VER COMPROBANTE" at bounding box center [144, 137] width 138 height 17
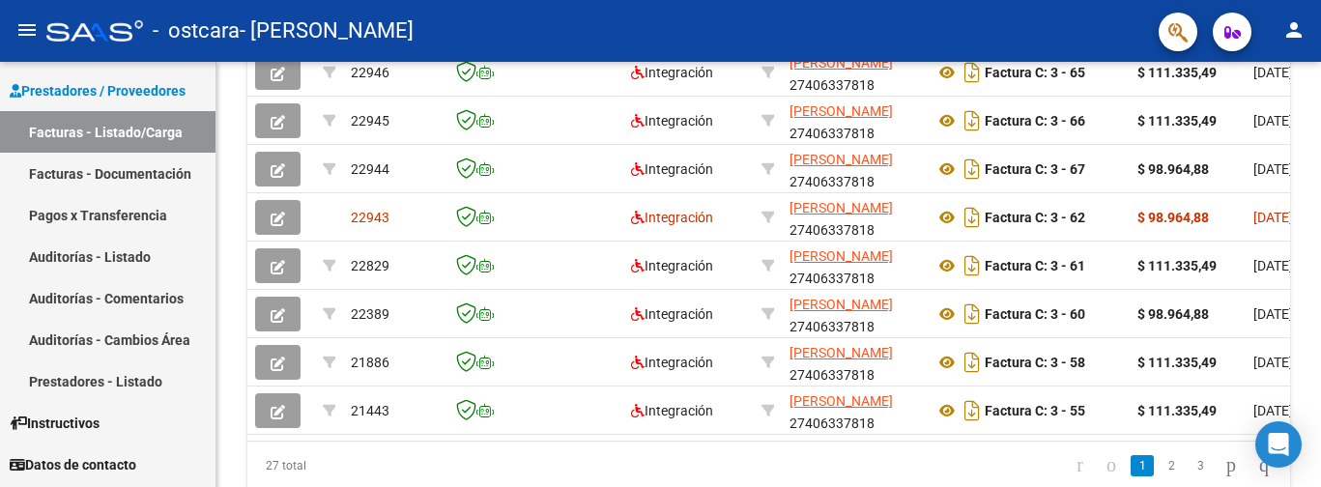
scroll to position [720, 0]
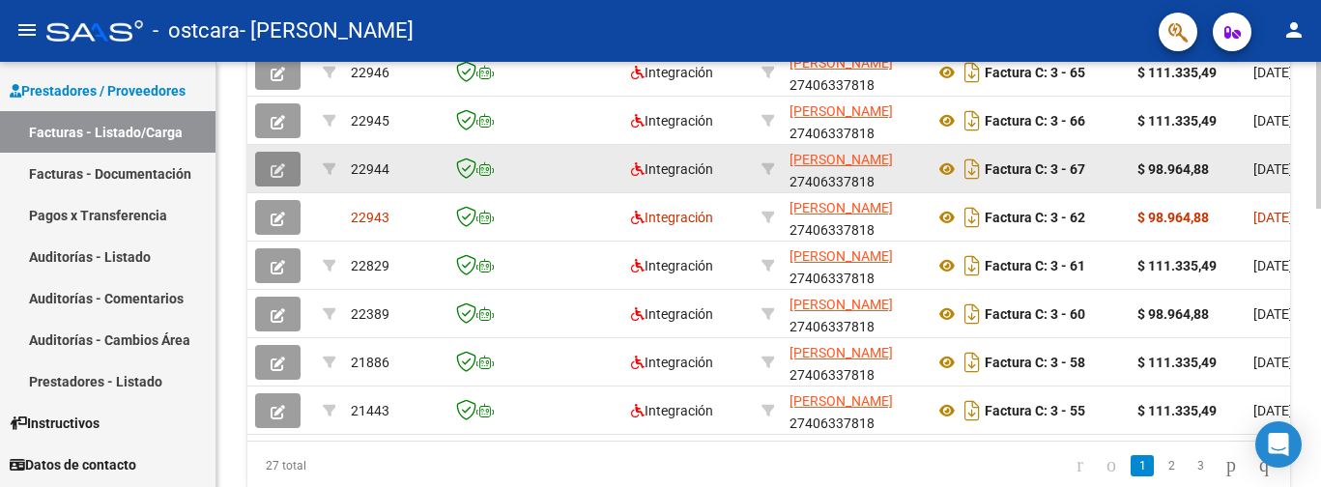
click at [292, 170] on button "button" at bounding box center [277, 169] width 45 height 35
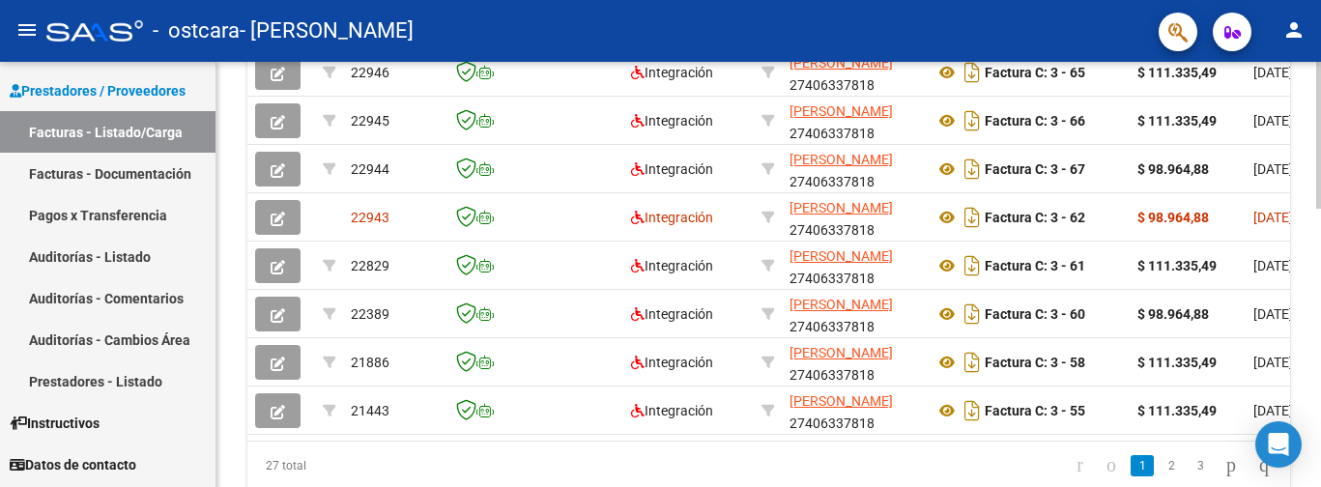
scroll to position [295, 0]
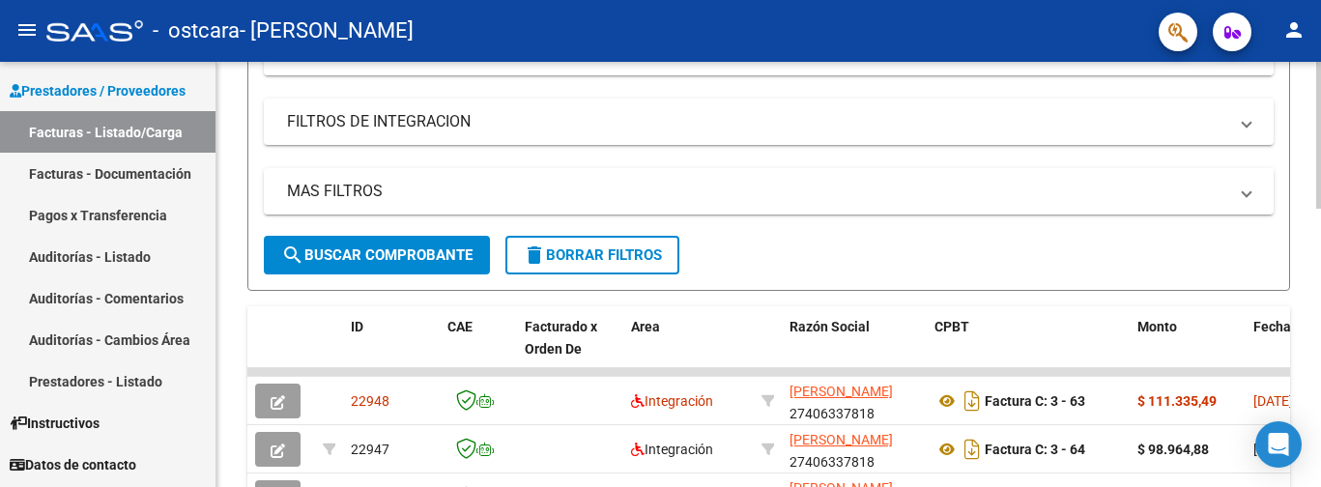
click at [1319, 155] on div at bounding box center [1319, 274] width 5 height 425
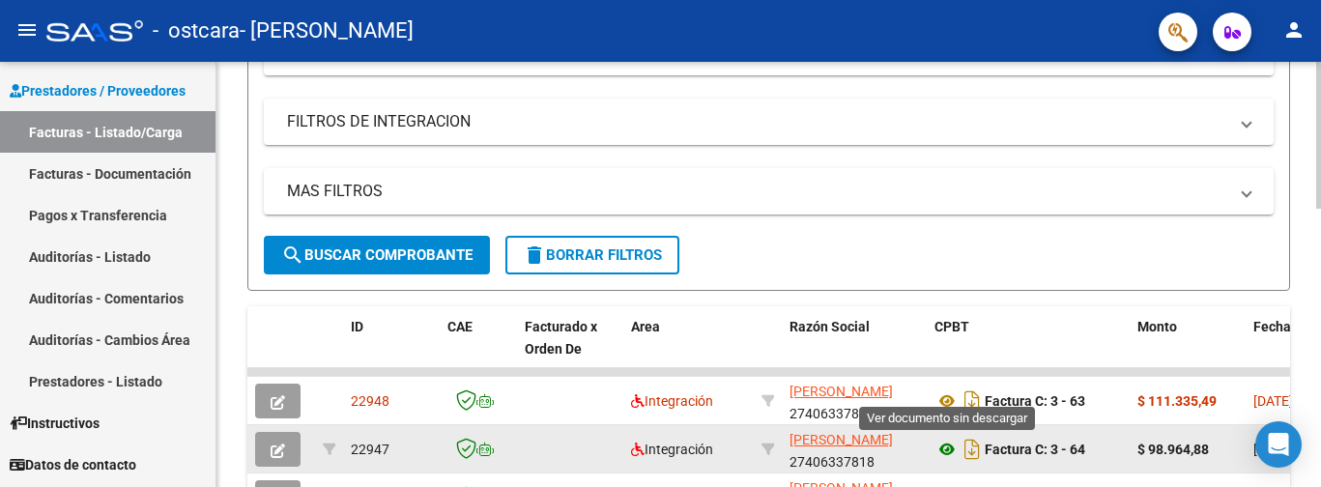
click at [948, 442] on icon at bounding box center [947, 449] width 25 height 23
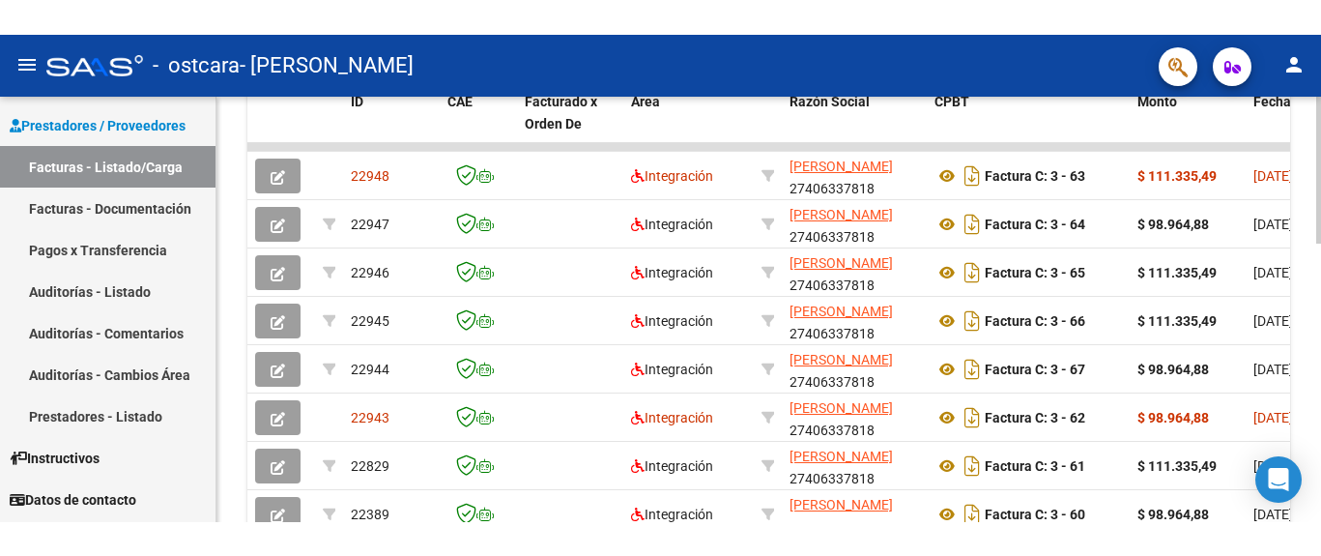
scroll to position [557, 0]
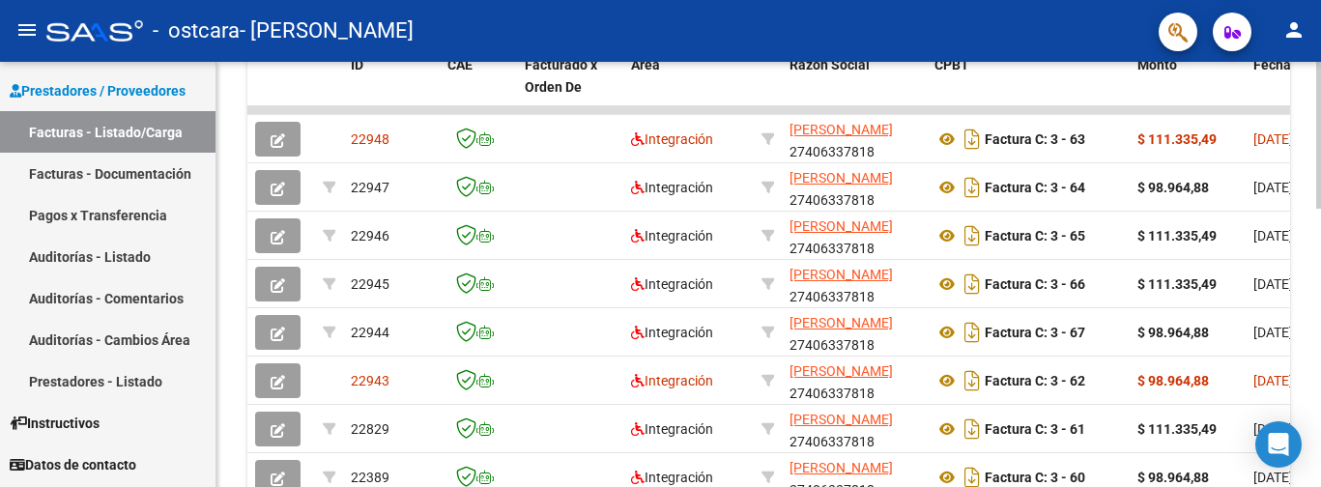
click at [1319, 209] on div at bounding box center [1319, 135] width 5 height 147
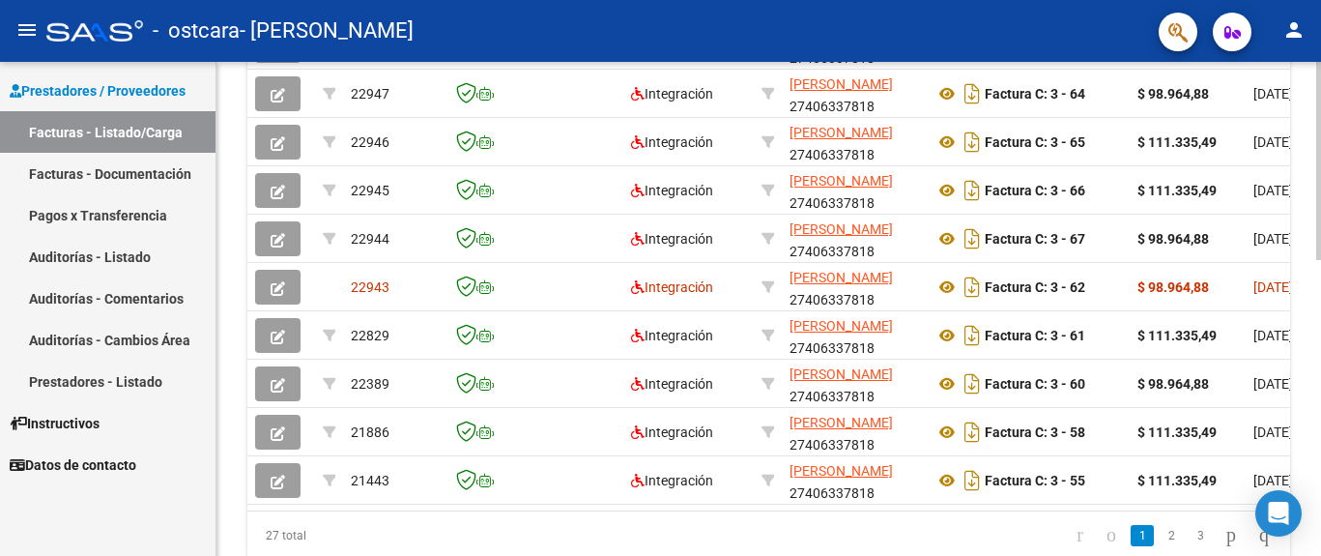
scroll to position [675, 0]
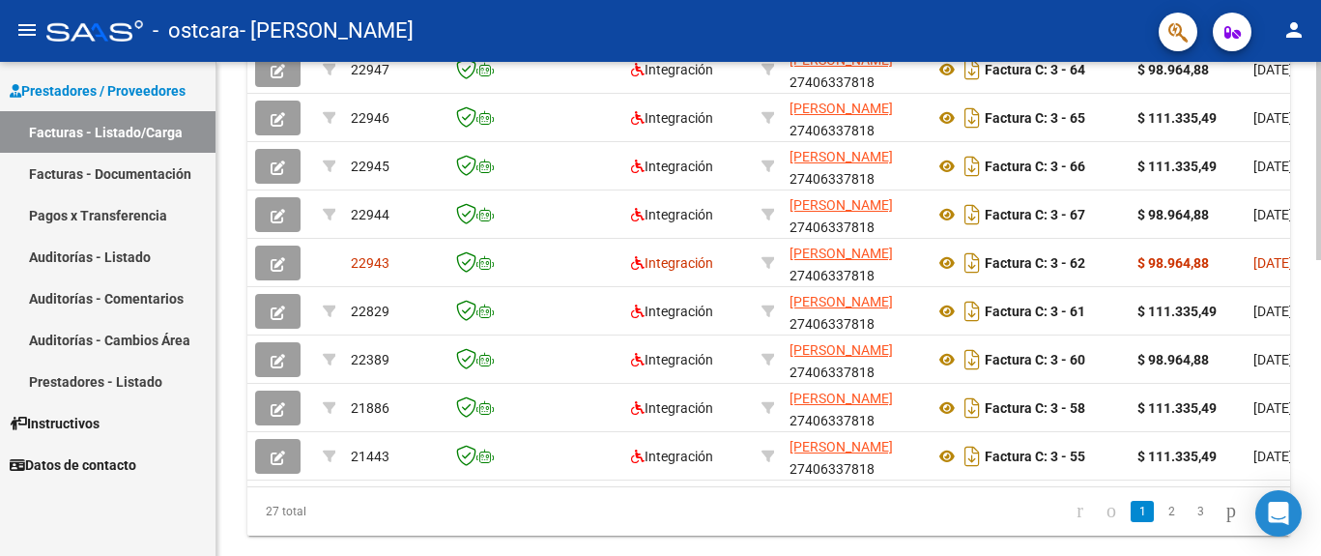
click at [1319, 260] on div at bounding box center [1319, 161] width 5 height 198
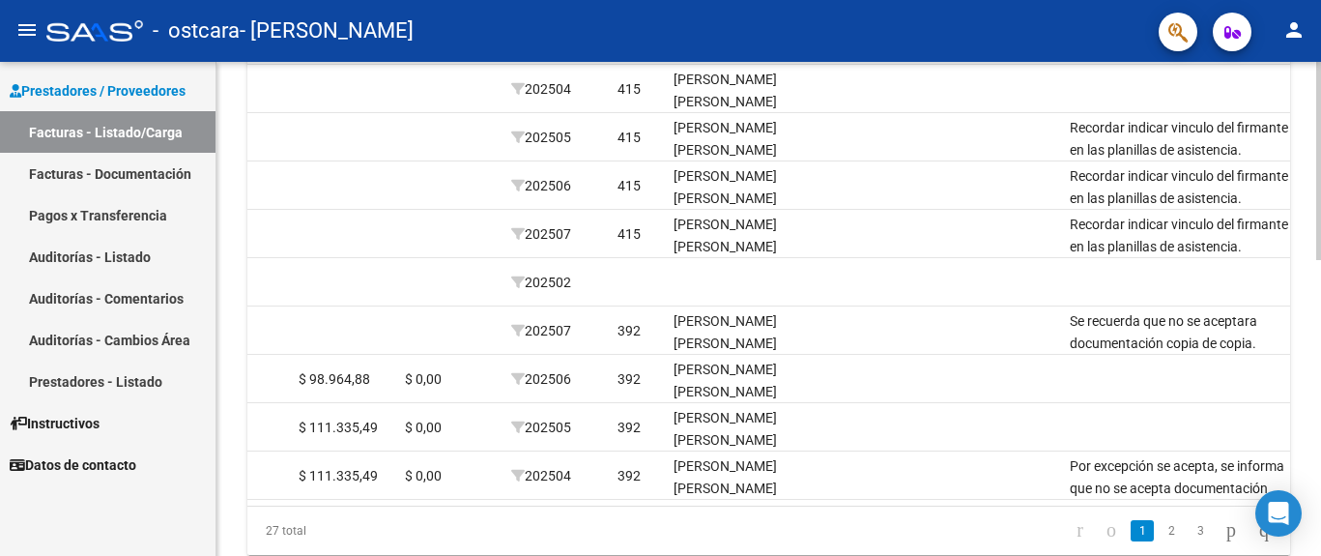
scroll to position [657, 0]
click at [1319, 260] on div at bounding box center [1319, 161] width 5 height 198
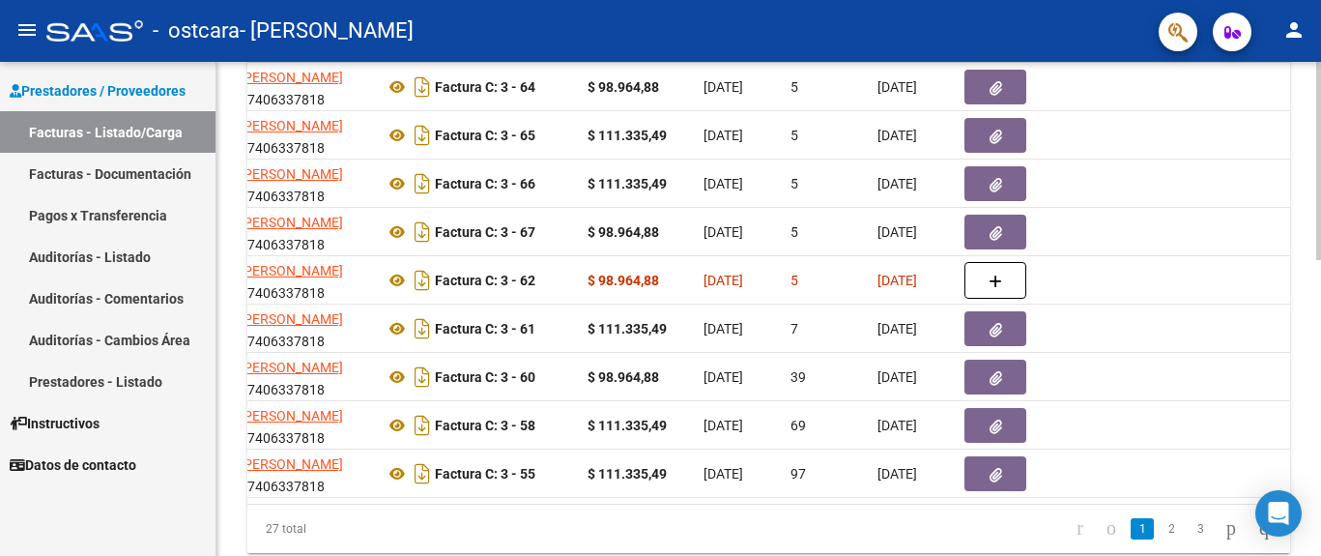
scroll to position [0, 408]
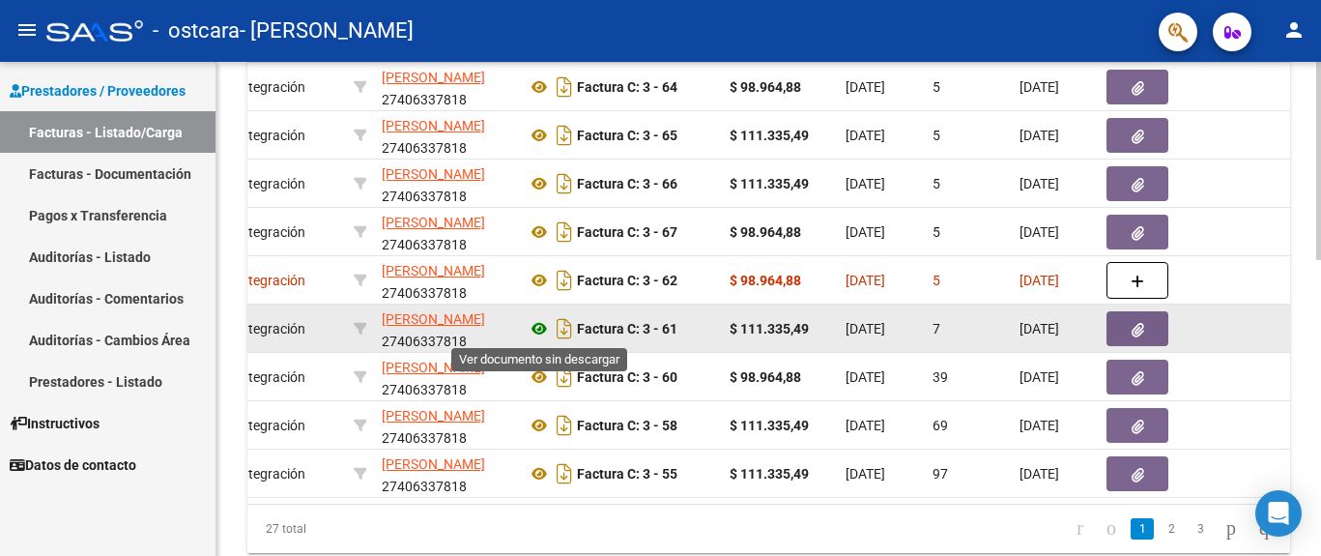
click at [544, 327] on icon at bounding box center [539, 328] width 25 height 23
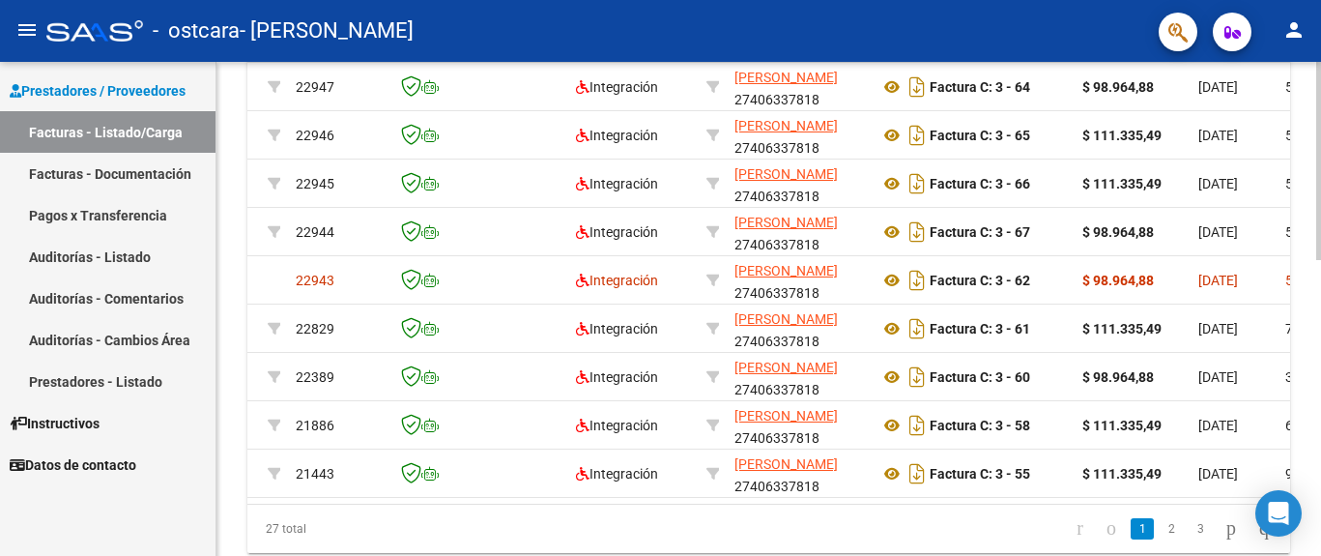
scroll to position [0, 0]
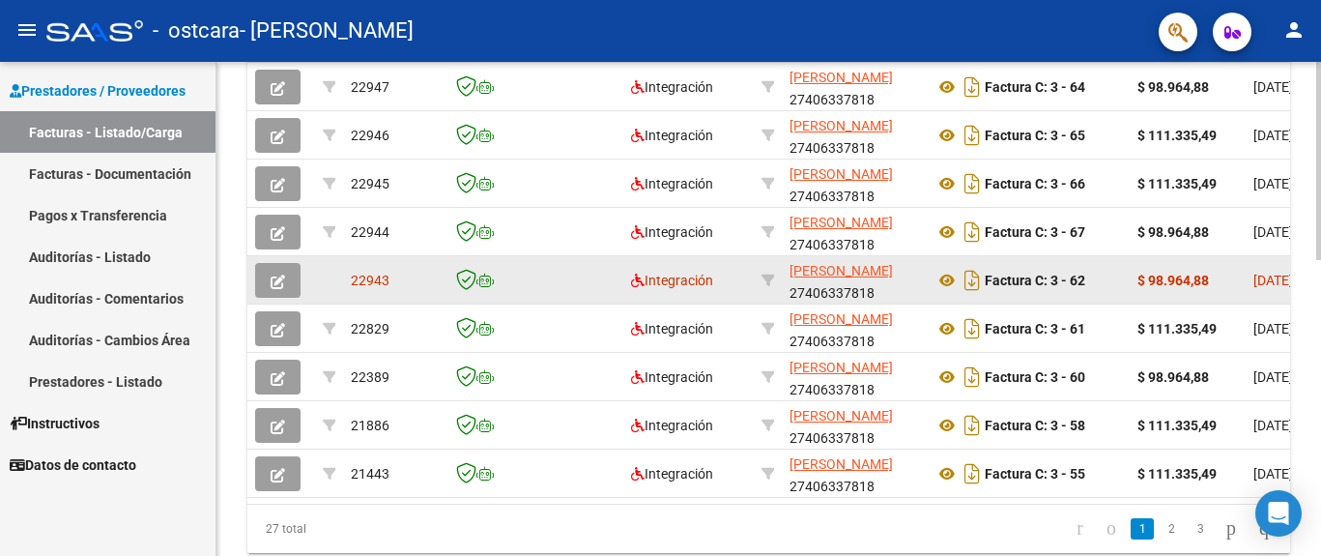
click at [294, 288] on button "button" at bounding box center [277, 280] width 45 height 35
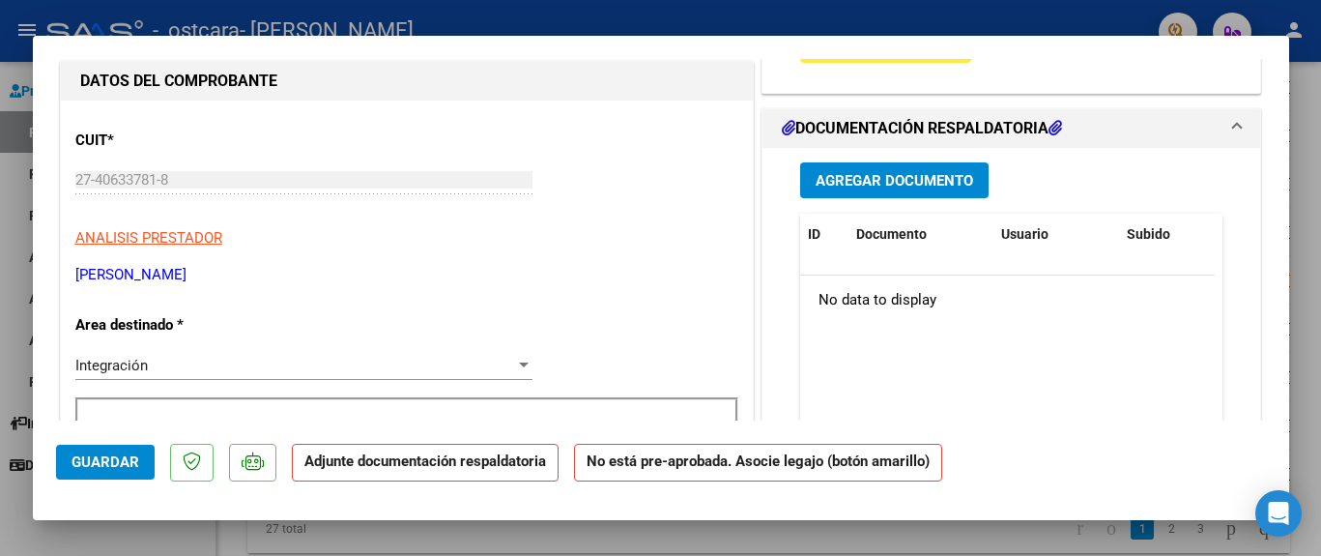
scroll to position [354, 0]
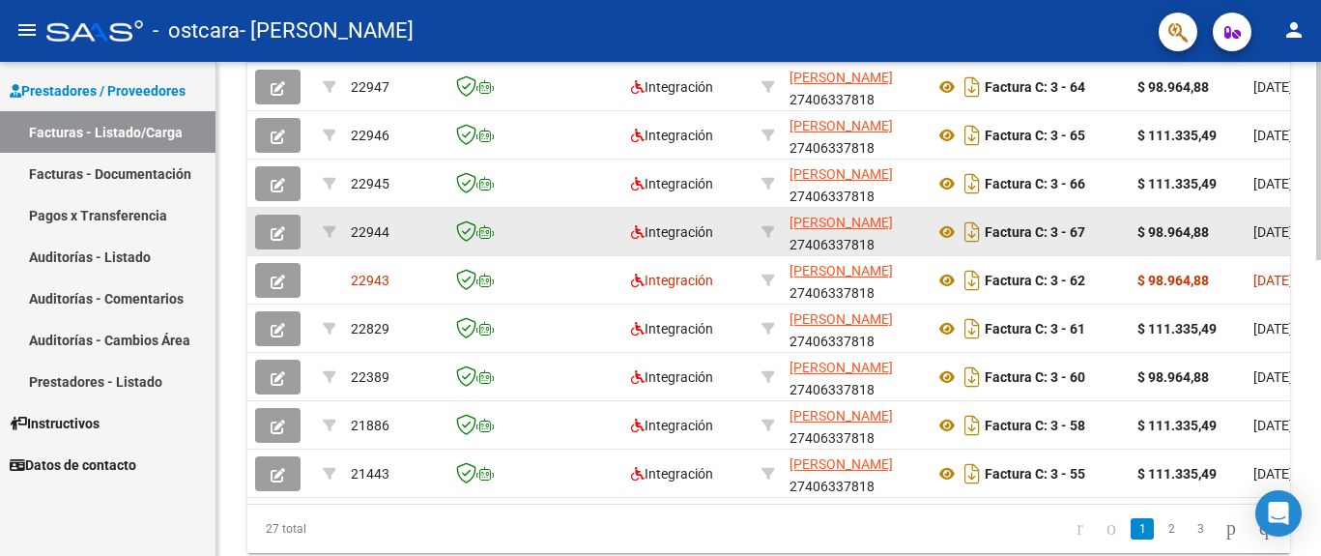
click at [275, 238] on icon "button" at bounding box center [278, 233] width 14 height 14
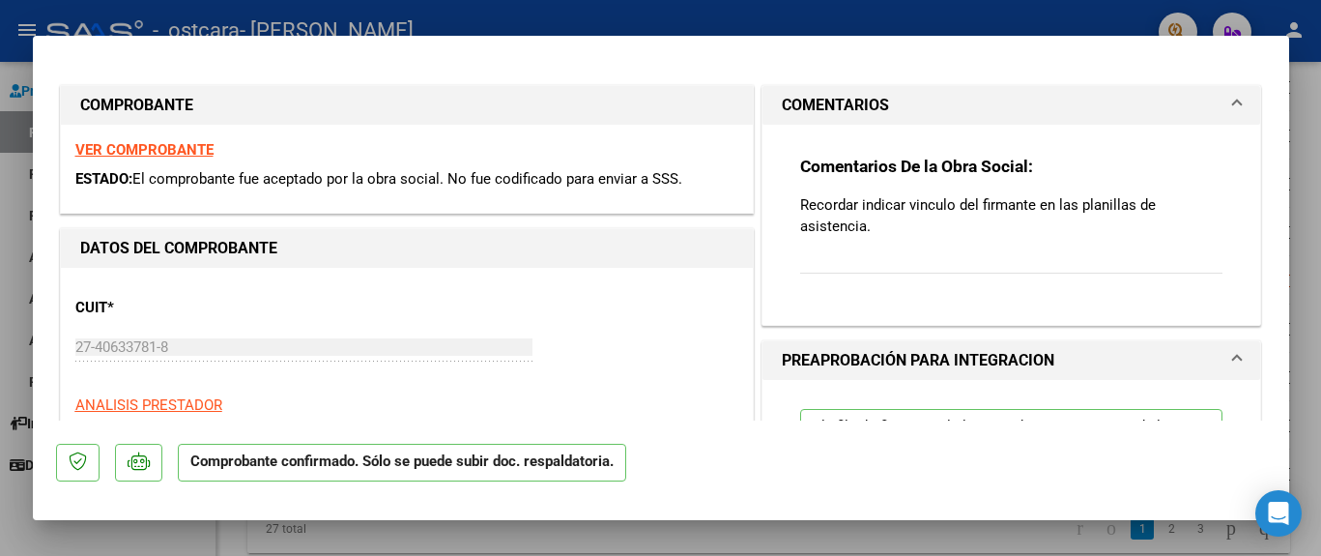
type input "$ 0,00"
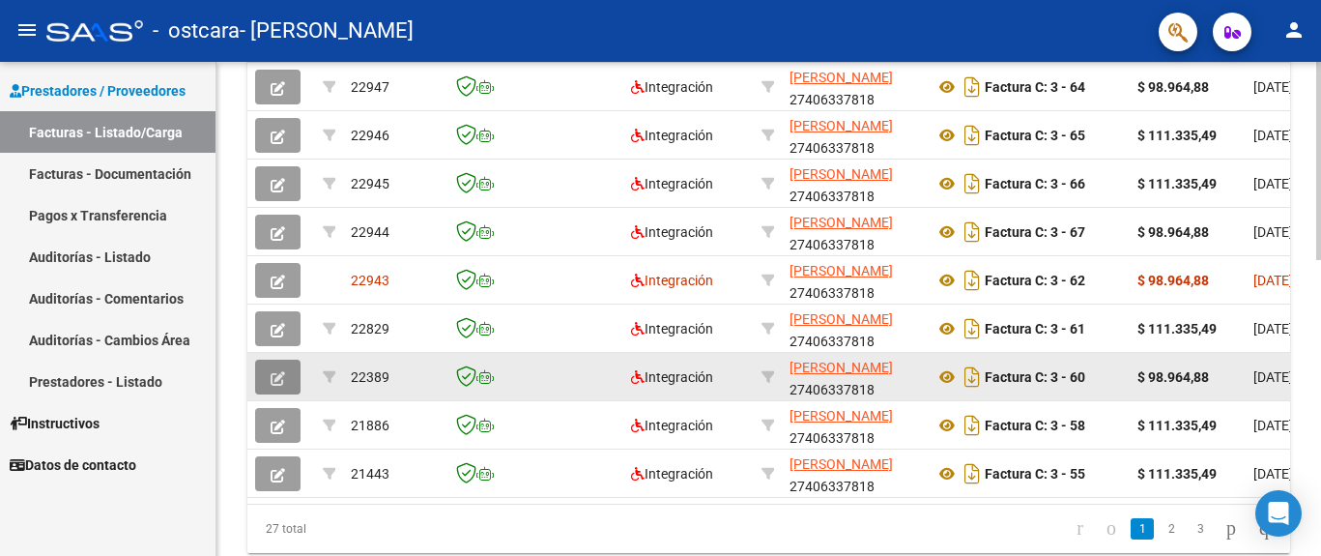
click at [282, 379] on icon "button" at bounding box center [278, 378] width 14 height 14
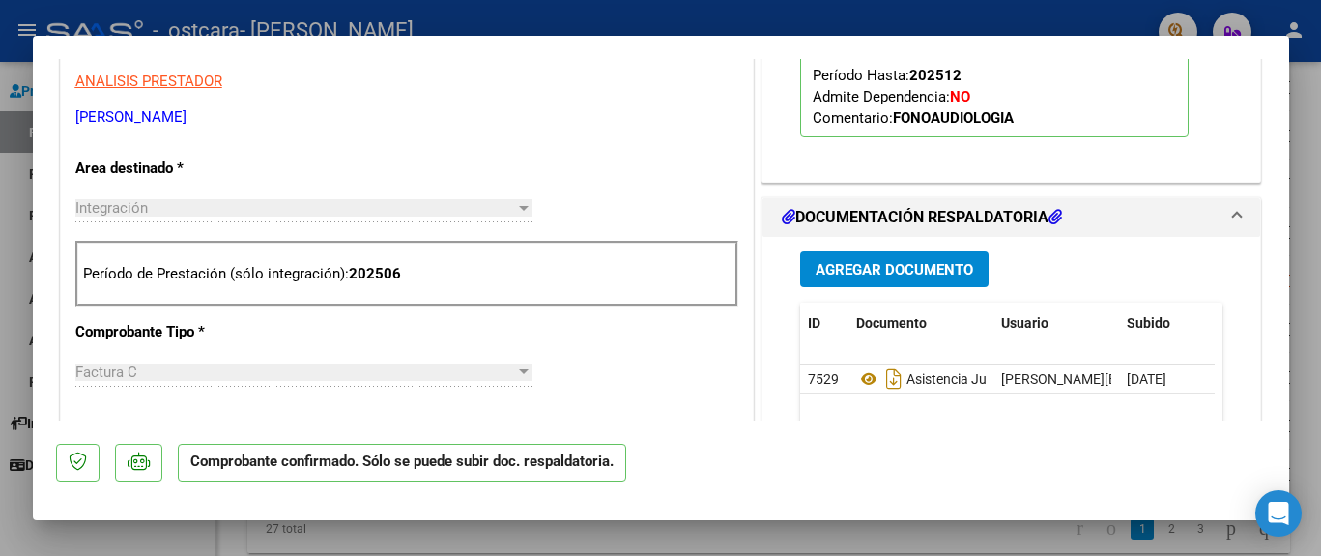
scroll to position [796, 0]
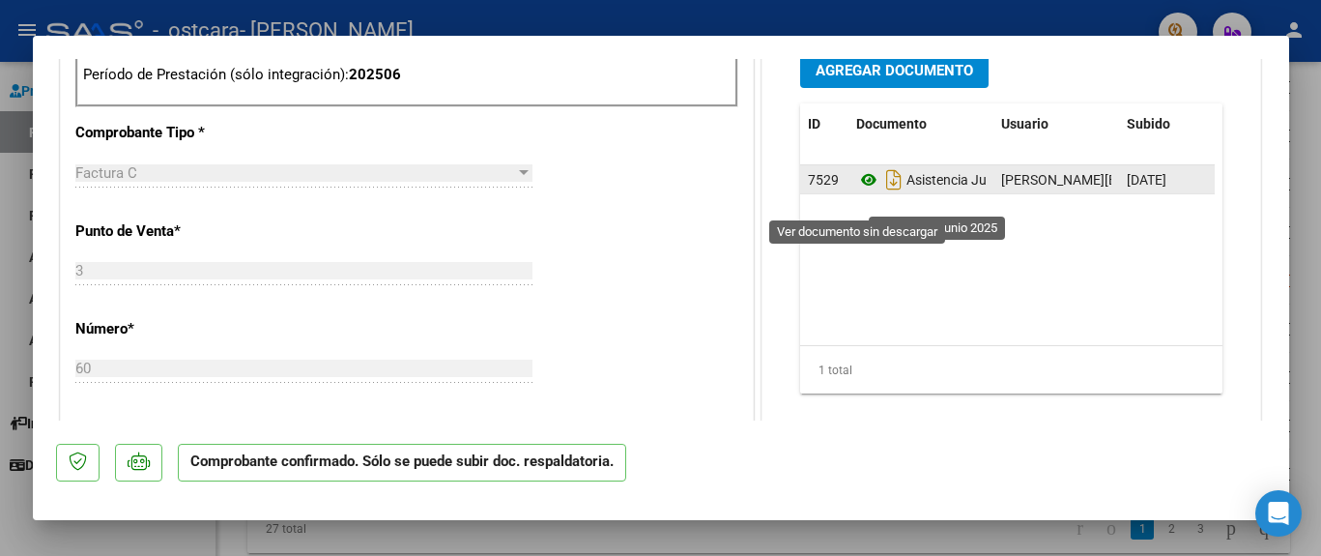
click at [856, 191] on icon at bounding box center [868, 179] width 25 height 23
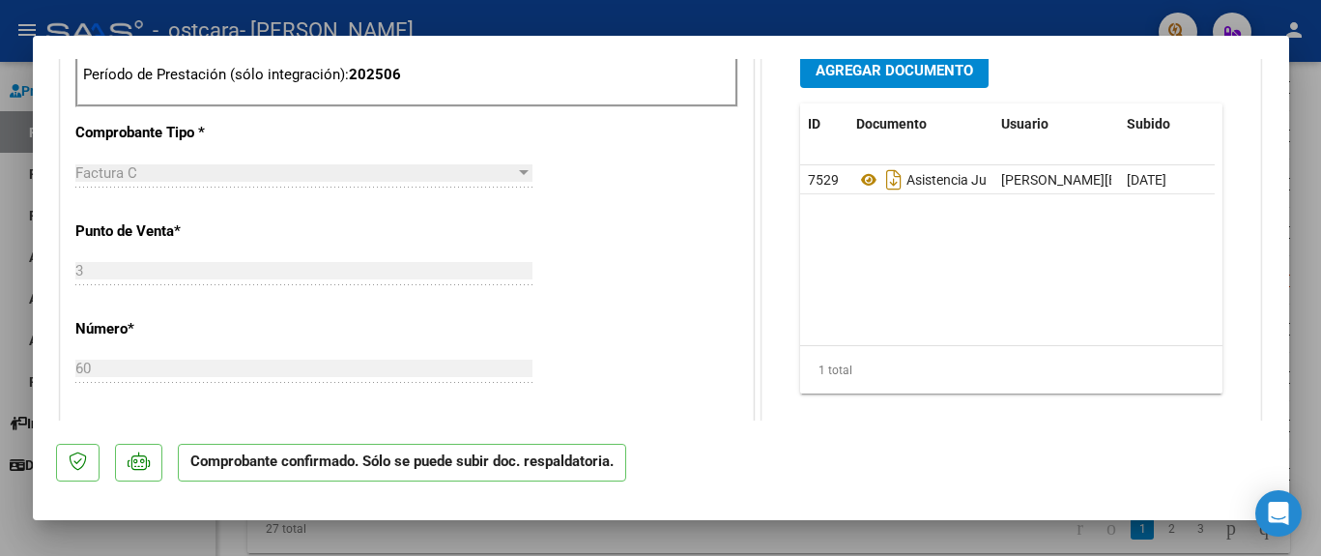
type input "$ 0,00"
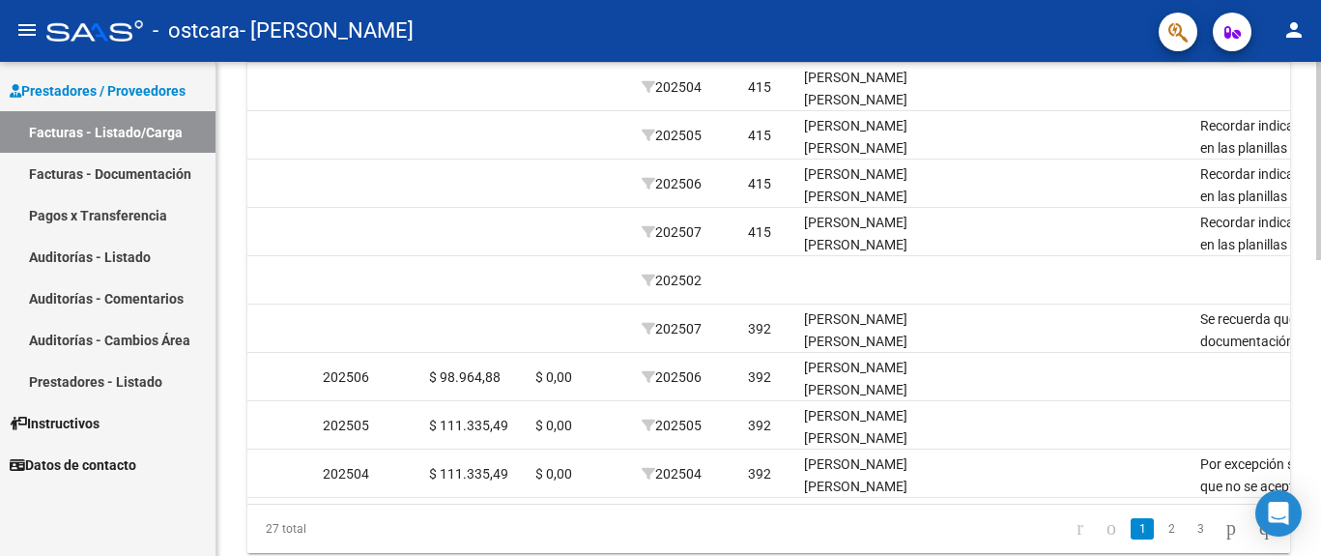
scroll to position [0, 2153]
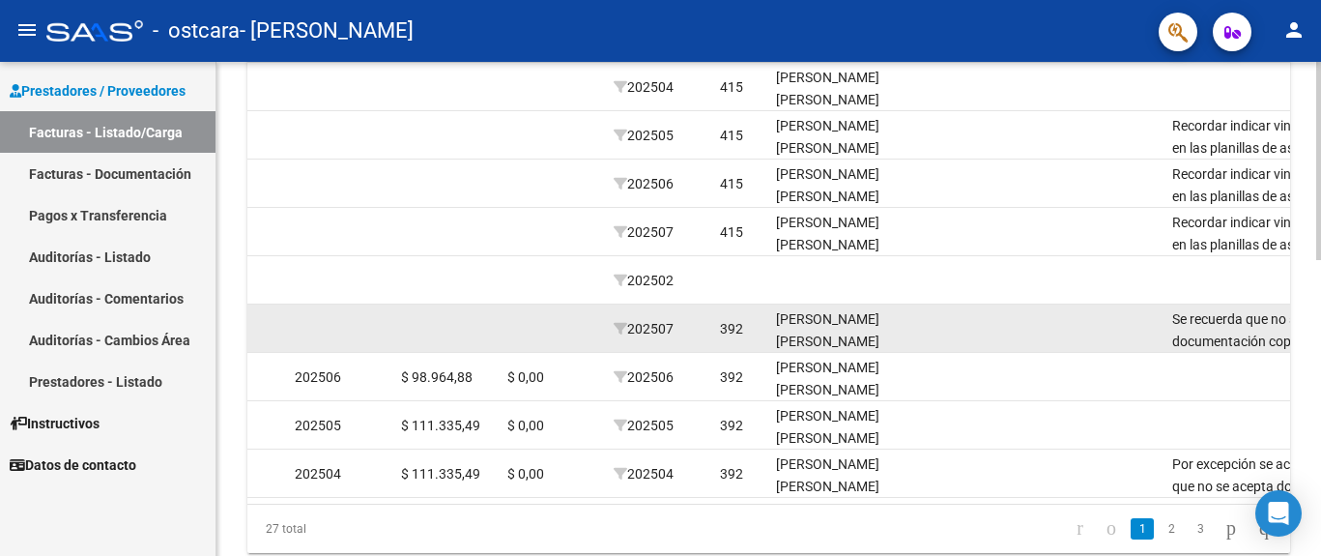
click at [683, 328] on div "202507" at bounding box center [659, 329] width 91 height 22
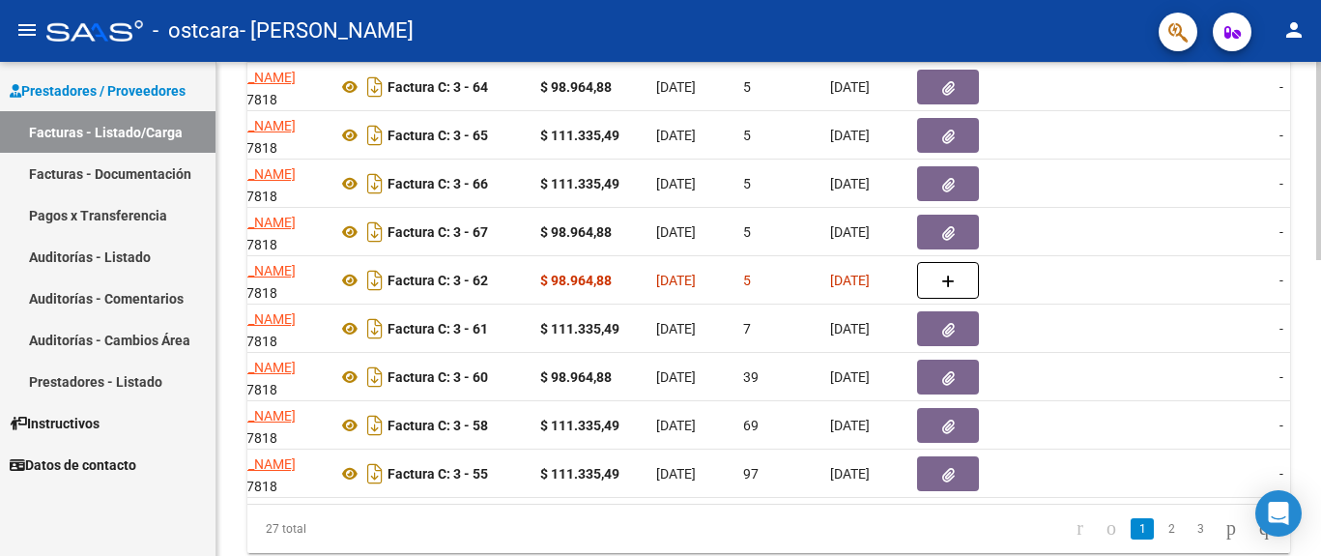
scroll to position [0, 542]
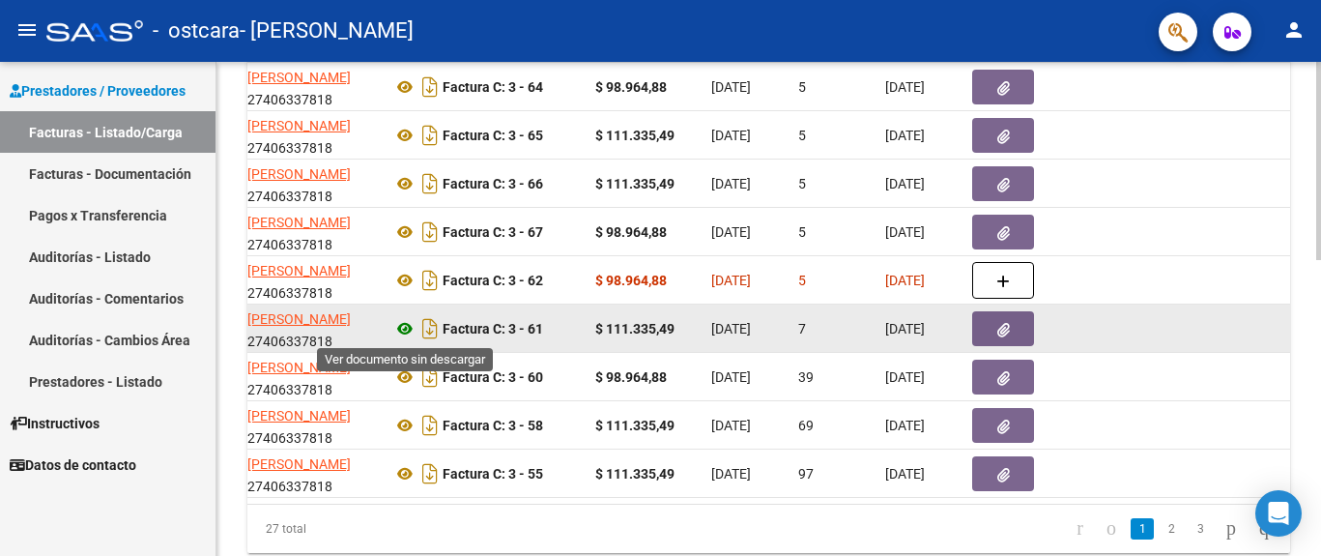
click at [408, 329] on icon at bounding box center [404, 328] width 25 height 23
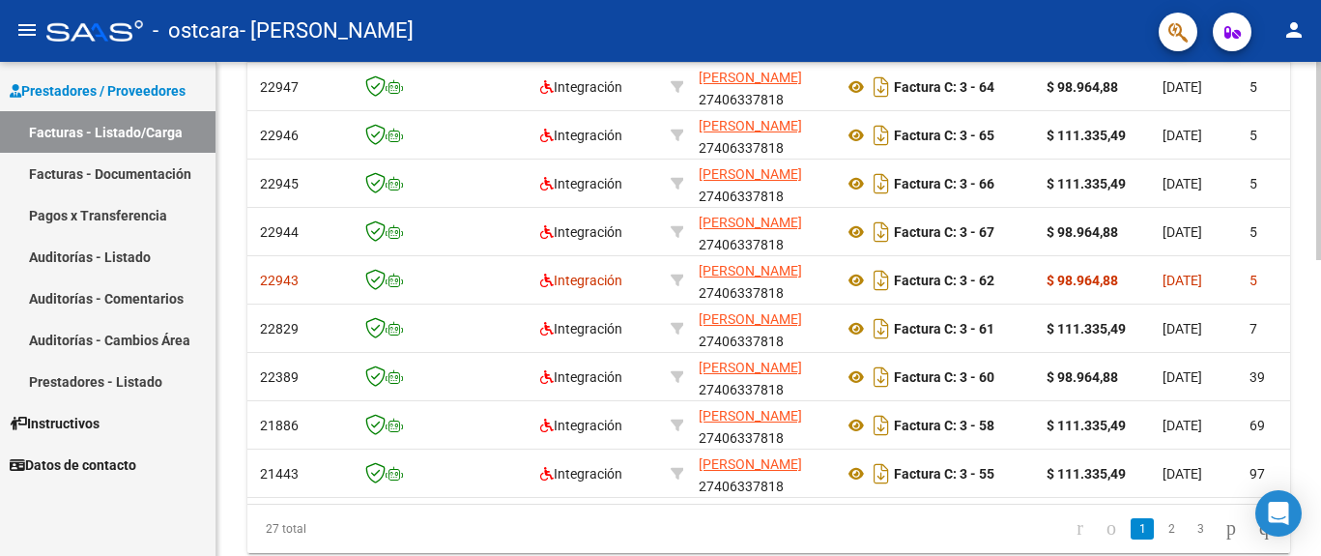
scroll to position [0, 0]
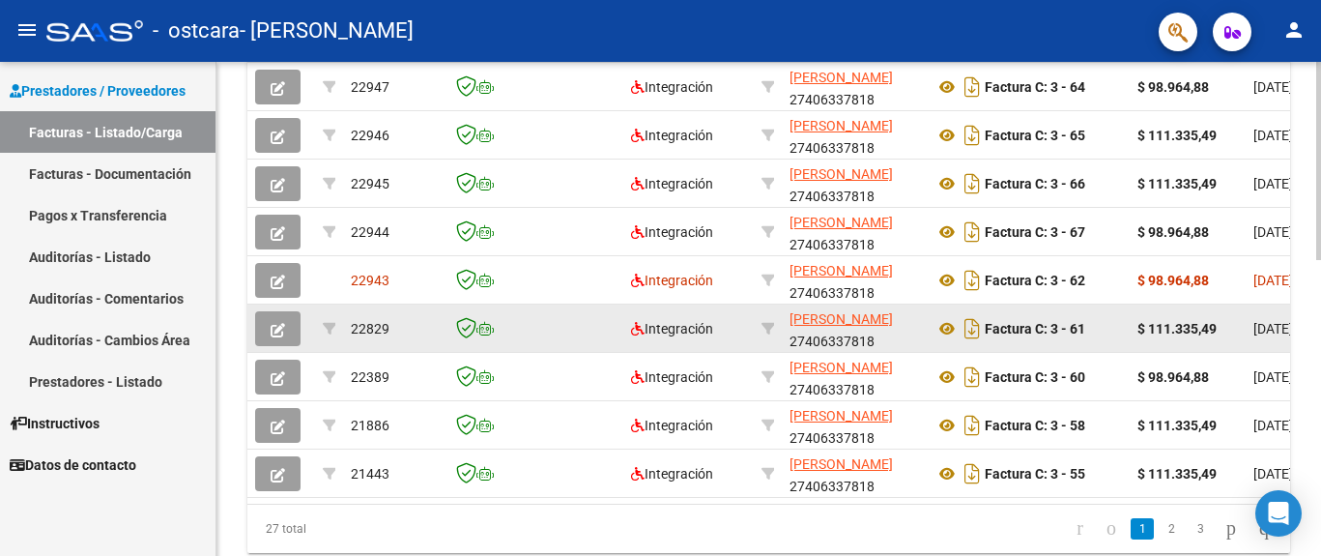
click at [279, 333] on icon "button" at bounding box center [278, 330] width 14 height 14
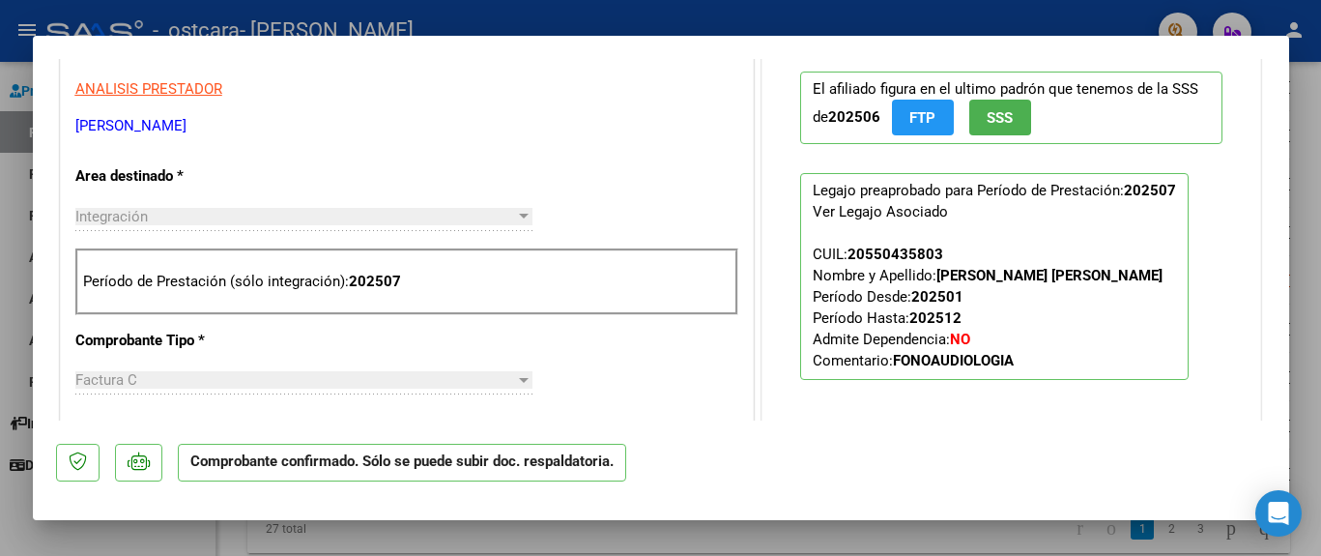
scroll to position [633, 0]
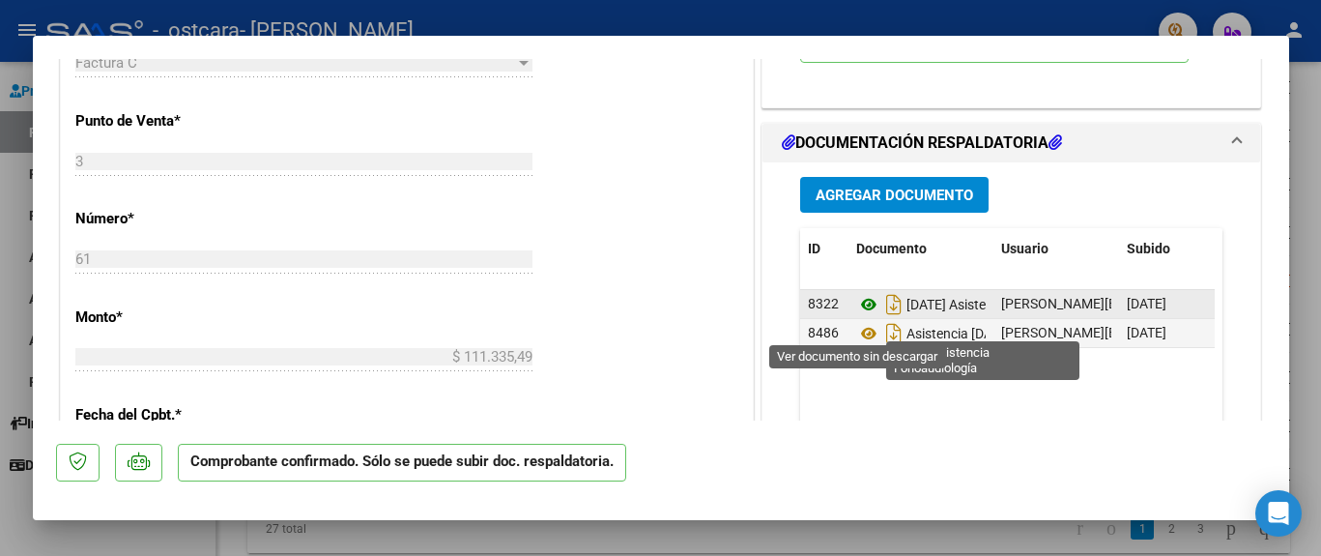
click at [856, 316] on icon at bounding box center [868, 304] width 25 height 23
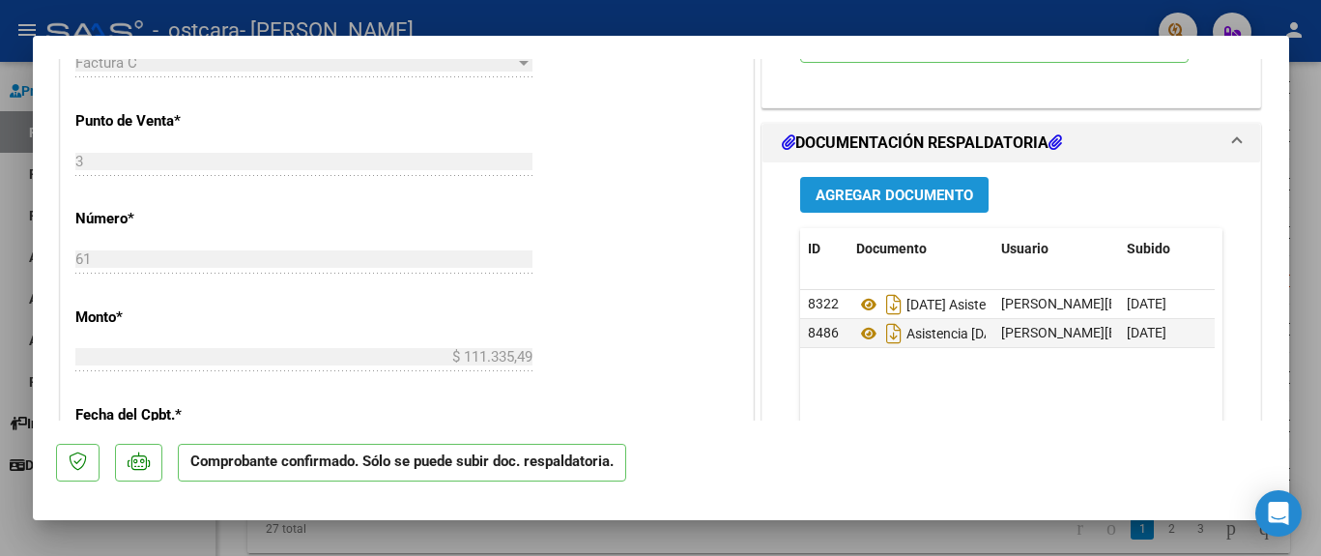
click at [868, 204] on span "Agregar Documento" at bounding box center [895, 195] width 158 height 17
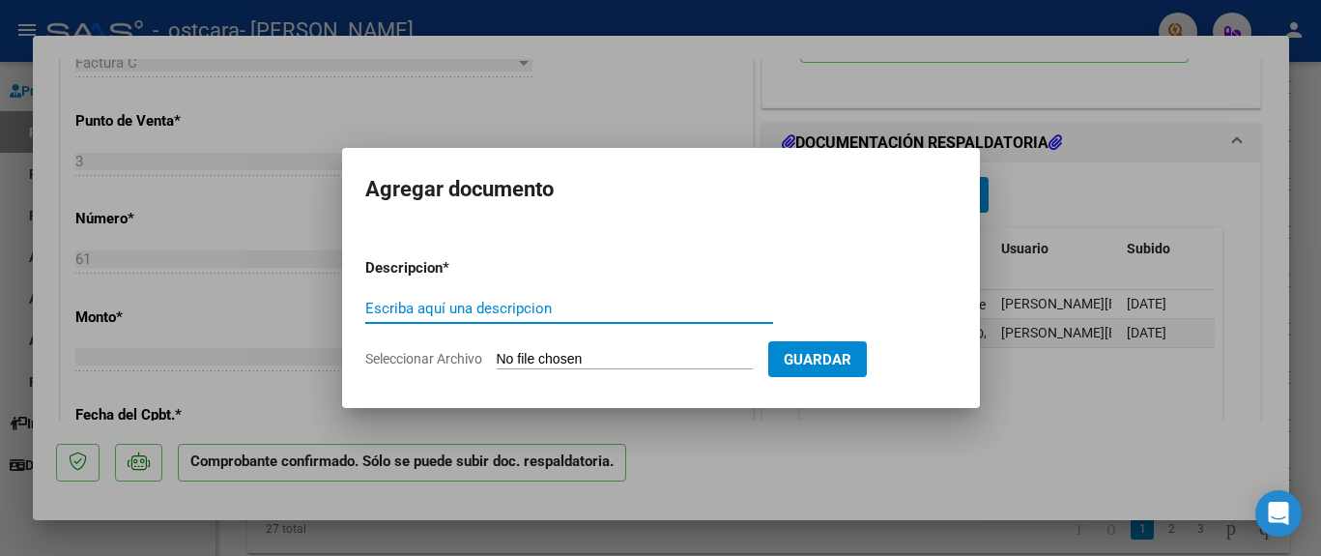
click at [586, 357] on input "Seleccionar Archivo" at bounding box center [625, 360] width 256 height 18
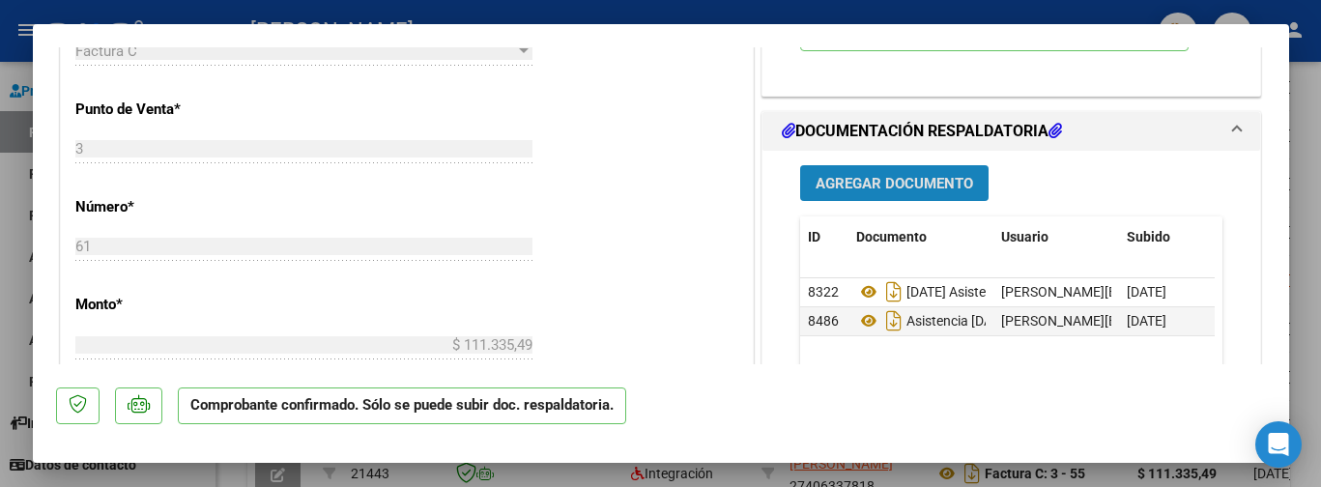
click at [907, 192] on span "Agregar Documento" at bounding box center [895, 183] width 158 height 17
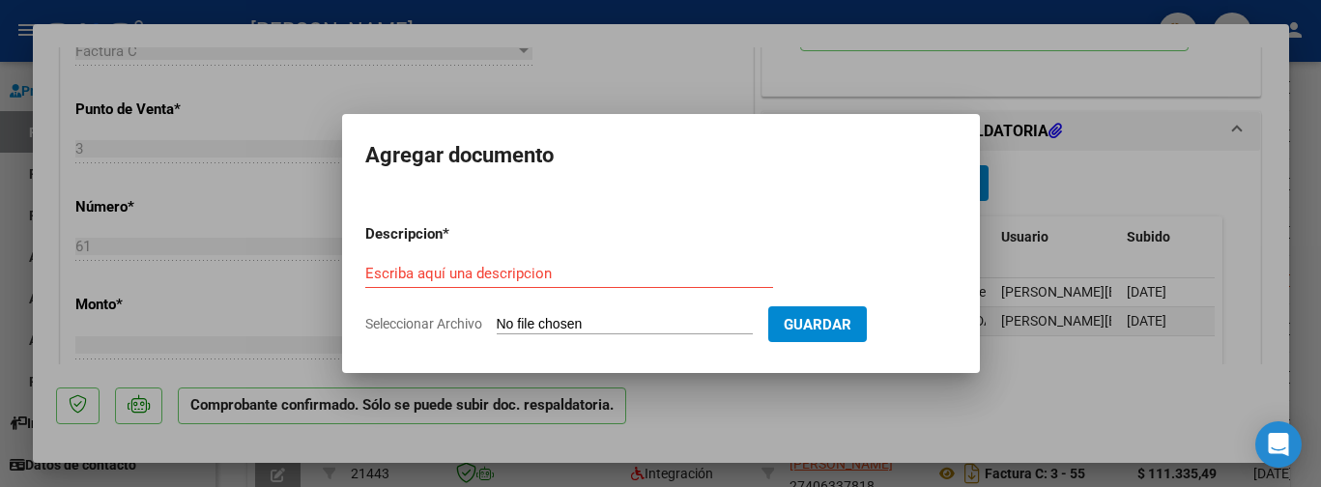
click at [596, 327] on input "Seleccionar Archivo" at bounding box center [625, 325] width 256 height 18
click at [622, 322] on input "Seleccionar Archivo" at bounding box center [625, 325] width 256 height 18
type input "C:\fakepath\[DATE] asistencia [PERSON_NAME].pdf"
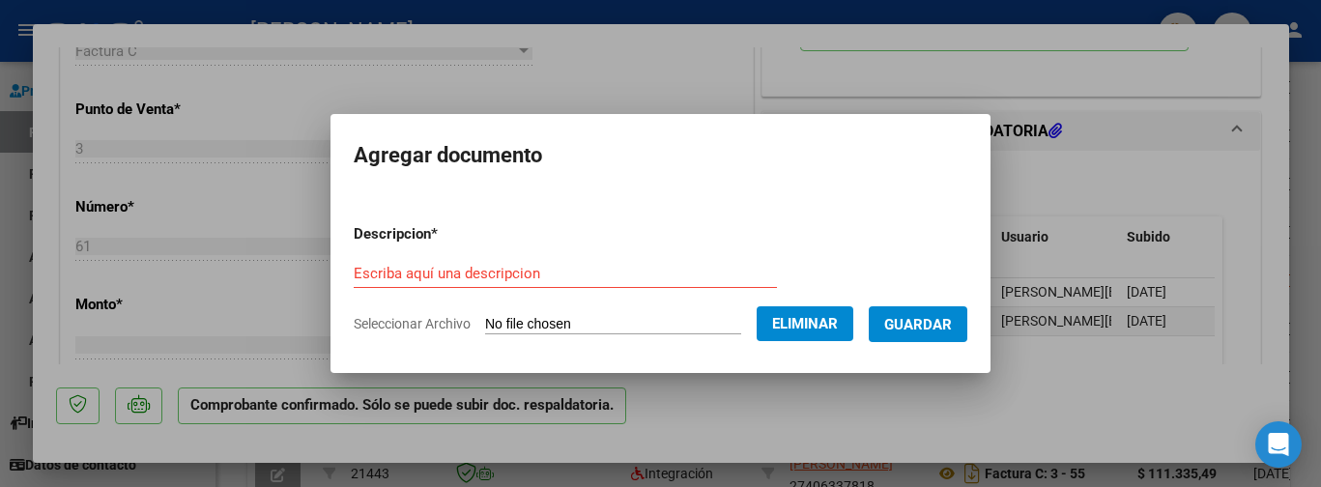
click at [478, 249] on form "Descripcion * Escriba aquí una descripcion Seleccionar Archivo Eliminar Guardar" at bounding box center [661, 279] width 614 height 141
click at [483, 271] on input "Escriba aquí una descripcion" at bounding box center [565, 273] width 423 height 17
type input "Planilla nueva del mes de [DATE]"
click at [902, 314] on button "Guardar" at bounding box center [918, 324] width 99 height 36
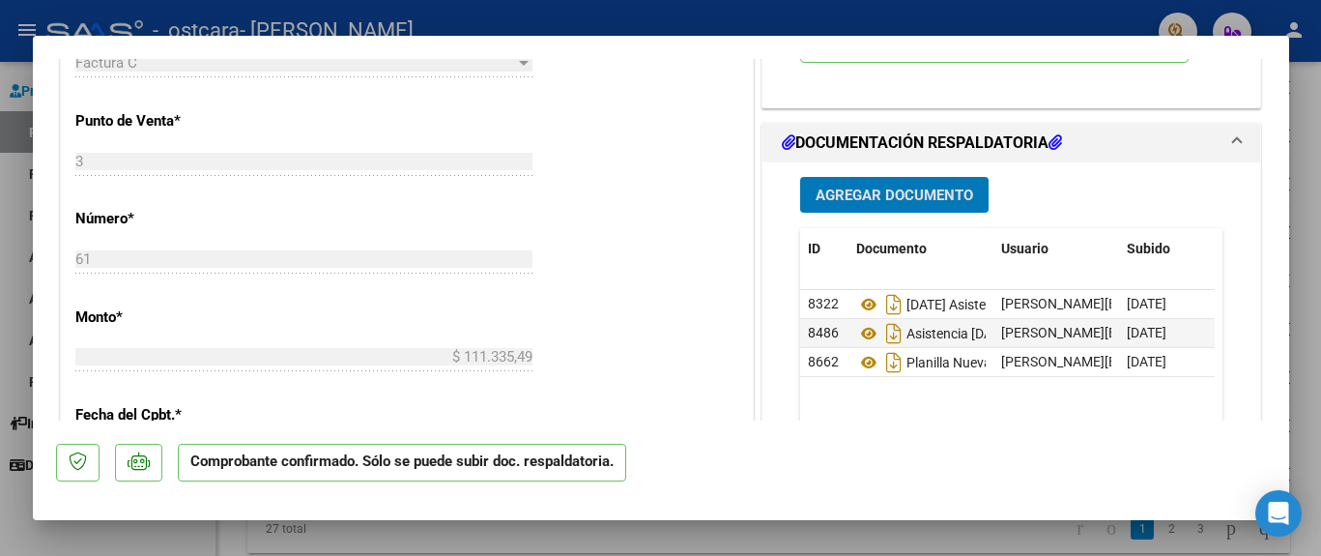
click at [1209, 155] on span "DOCUMENTACIÓN RESPALDATORIA" at bounding box center [1008, 142] width 452 height 23
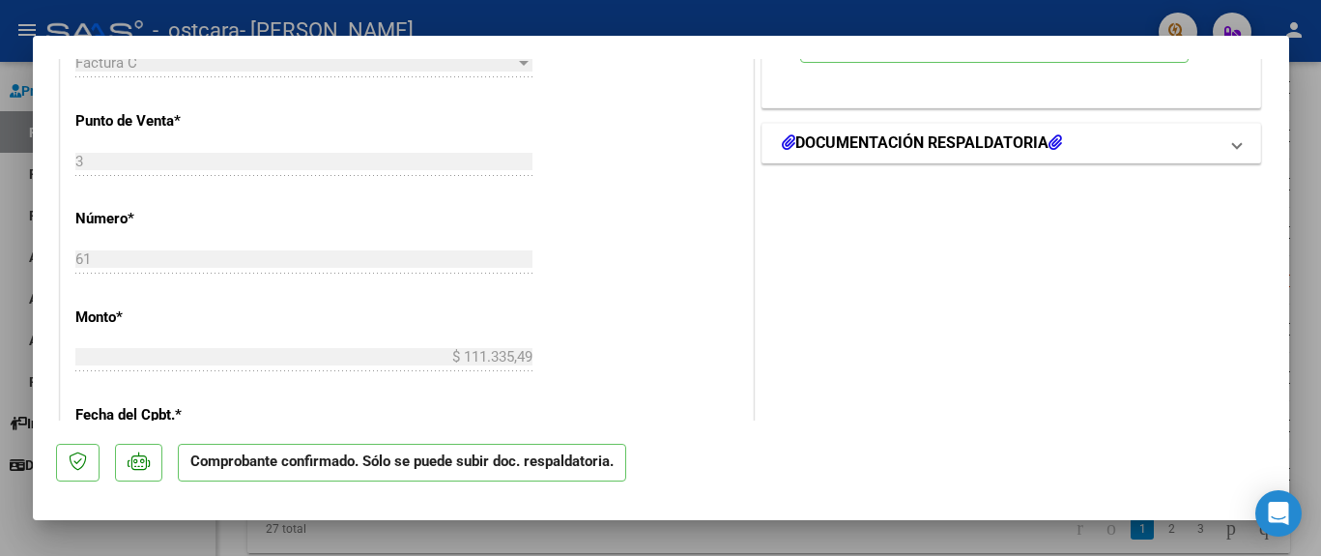
click at [1209, 155] on span "DOCUMENTACIÓN RESPALDATORIA" at bounding box center [1008, 142] width 452 height 23
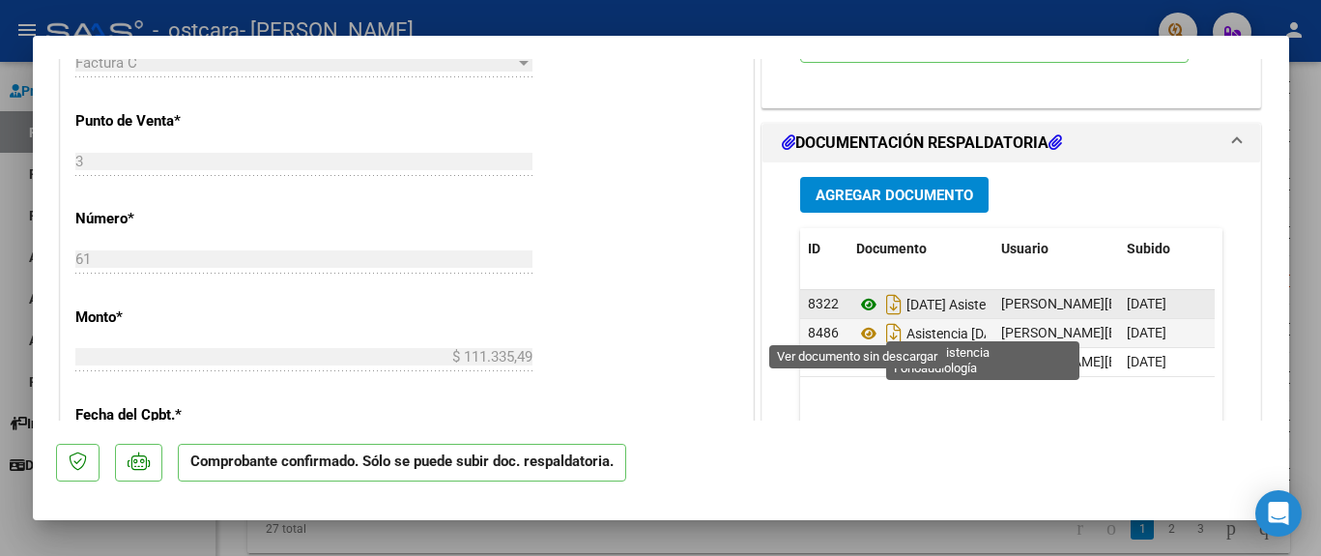
click at [856, 316] on icon at bounding box center [868, 304] width 25 height 23
